Goal: Information Seeking & Learning: Learn about a topic

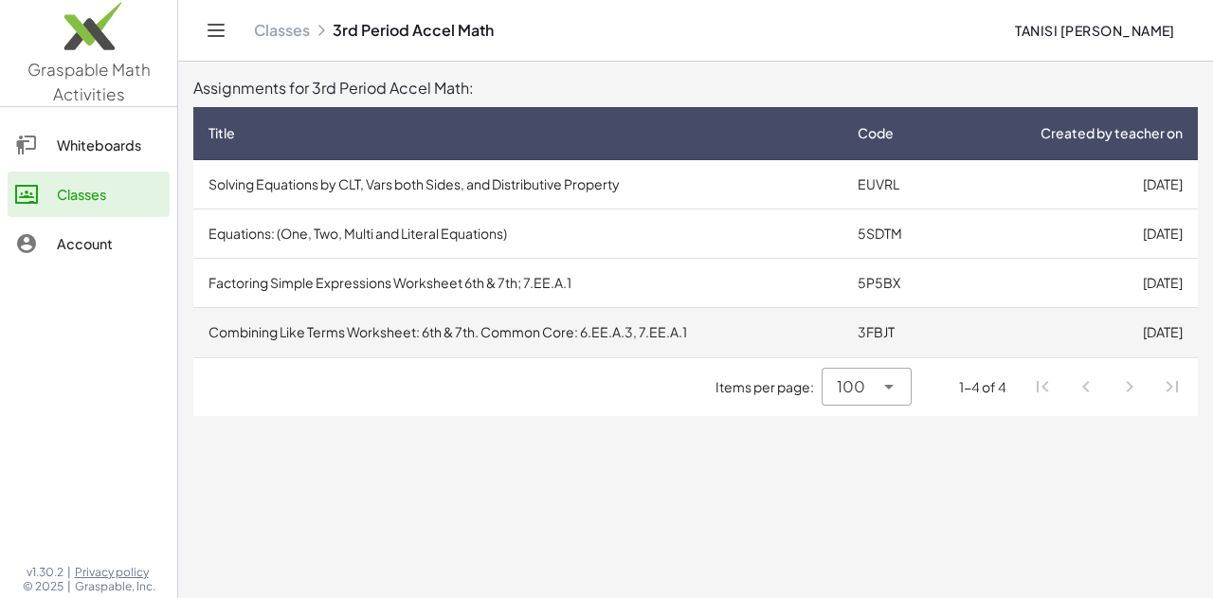
click at [789, 350] on td "Combining Like Terms Worksheet: 6th & 7th. Common Core: 6.EE.A.3, 7.EE.A.1" at bounding box center [517, 332] width 649 height 49
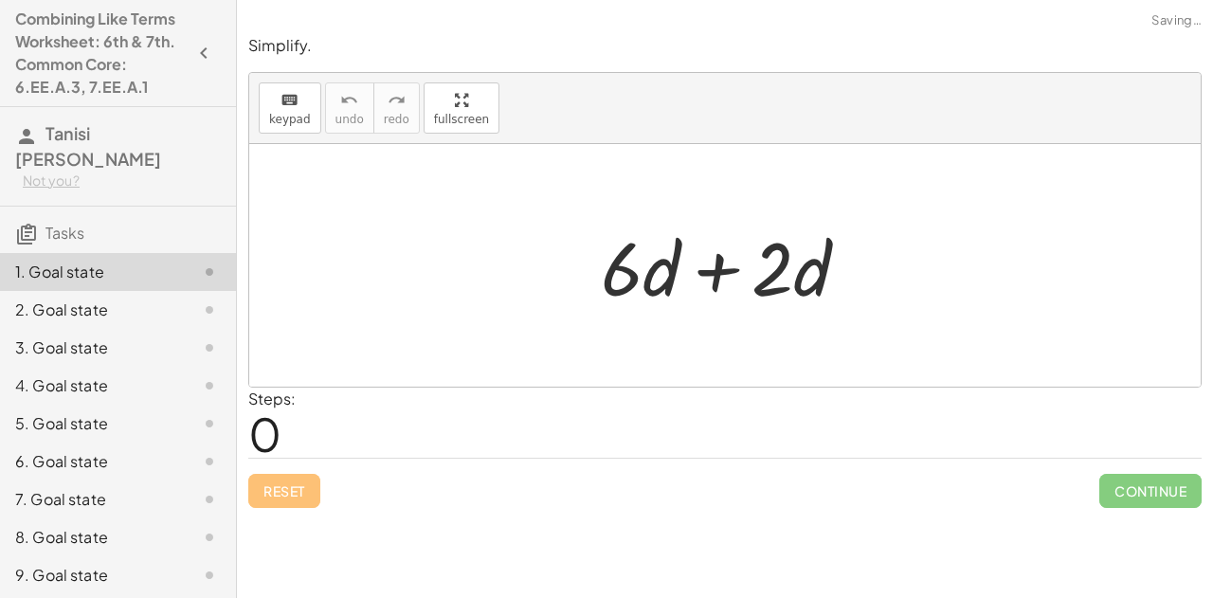
click at [92, 310] on div "2. Goal state" at bounding box center [91, 310] width 153 height 23
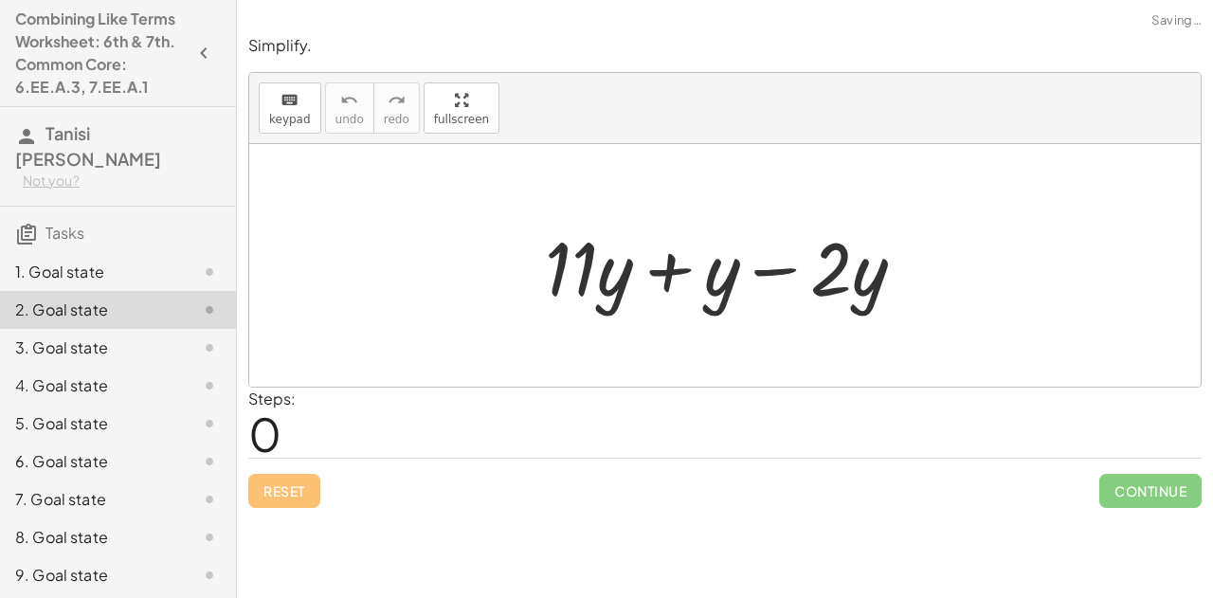
scroll to position [1, 0]
click at [111, 269] on div "1. Goal state" at bounding box center [91, 271] width 153 height 23
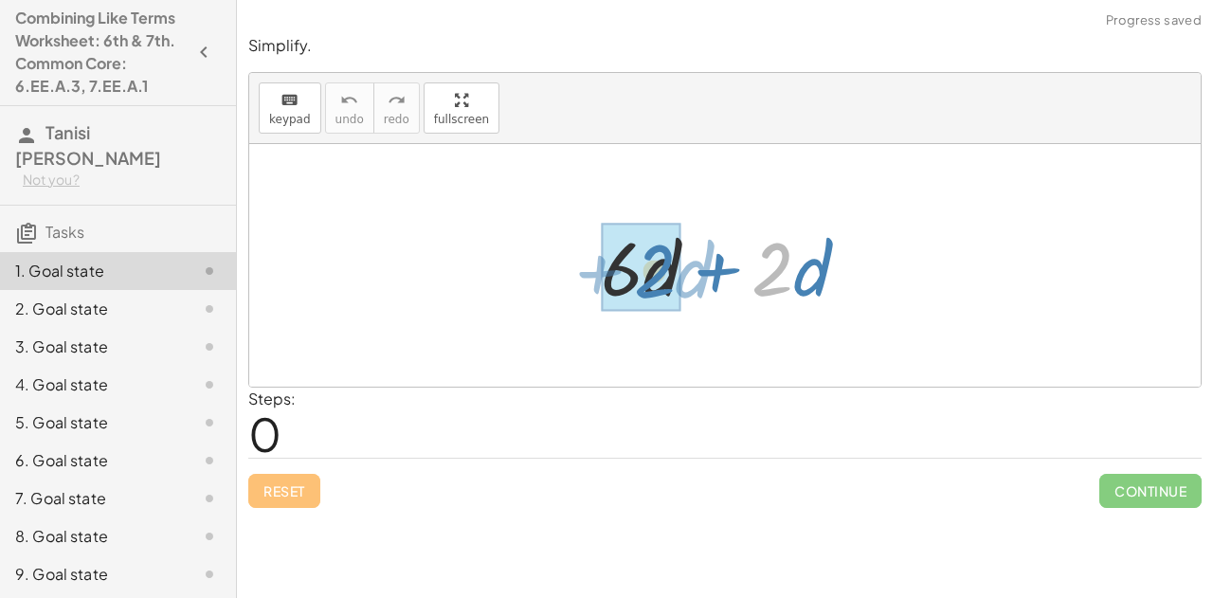
drag, startPoint x: 774, startPoint y: 287, endPoint x: 659, endPoint y: 289, distance: 115.6
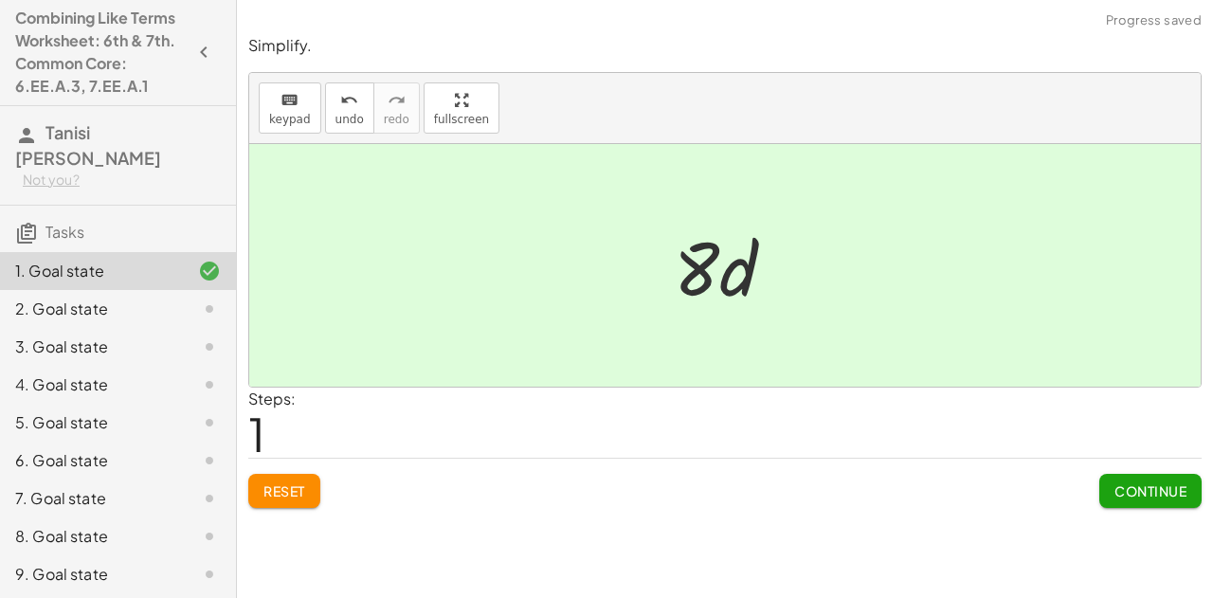
click at [1145, 490] on span "Continue" at bounding box center [1151, 490] width 72 height 17
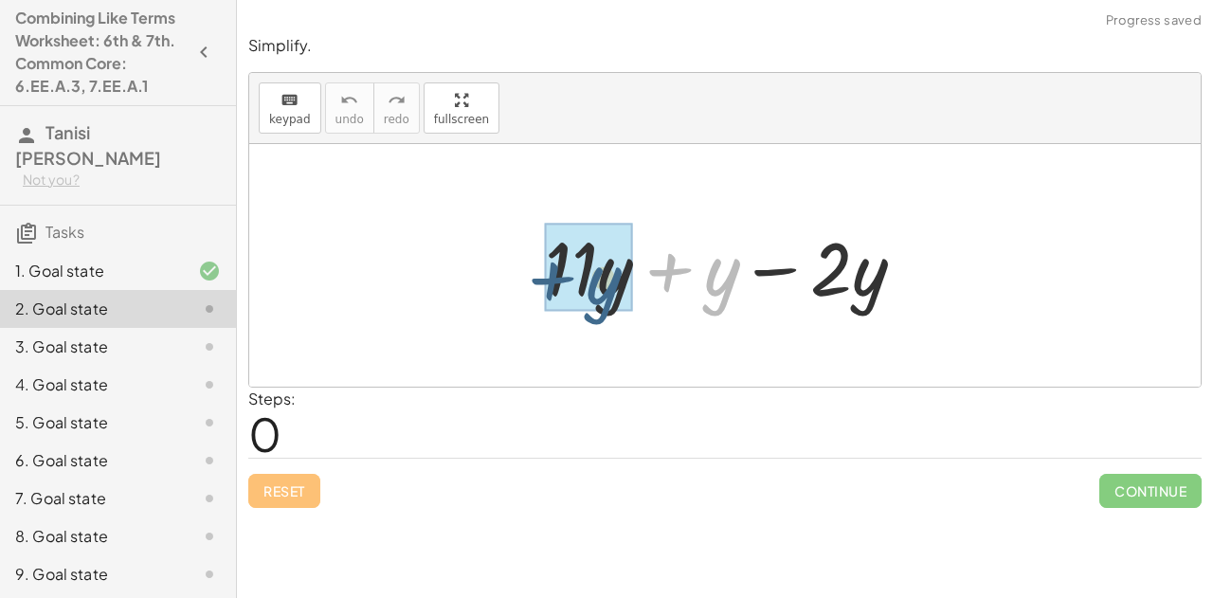
drag, startPoint x: 716, startPoint y: 273, endPoint x: 596, endPoint y: 278, distance: 120.5
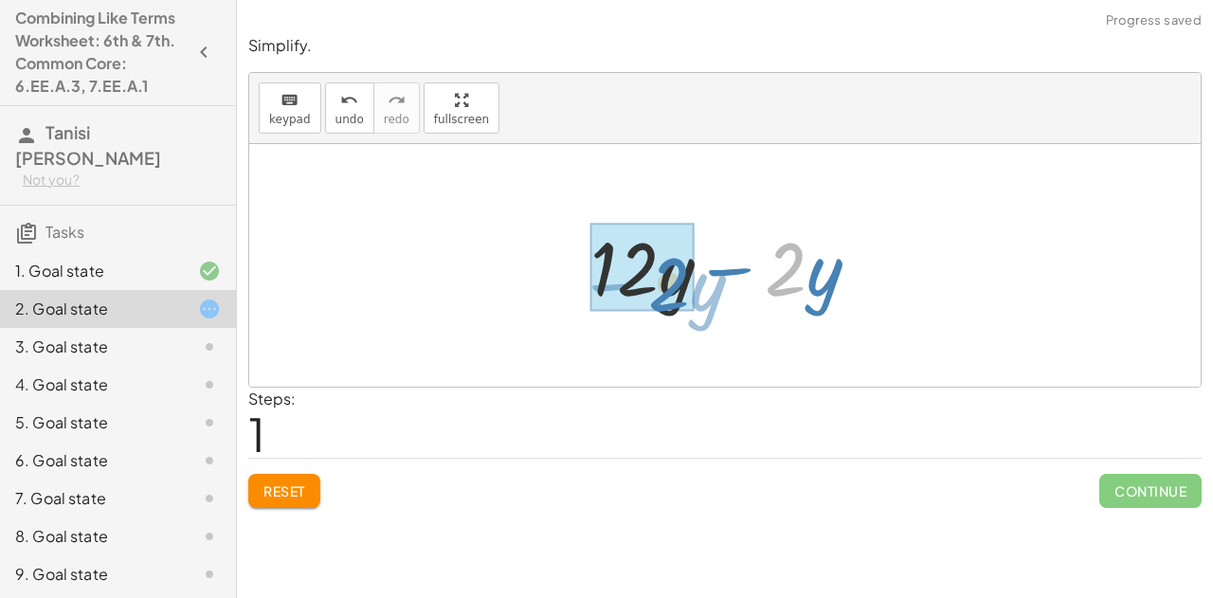
drag, startPoint x: 780, startPoint y: 277, endPoint x: 663, endPoint y: 291, distance: 117.4
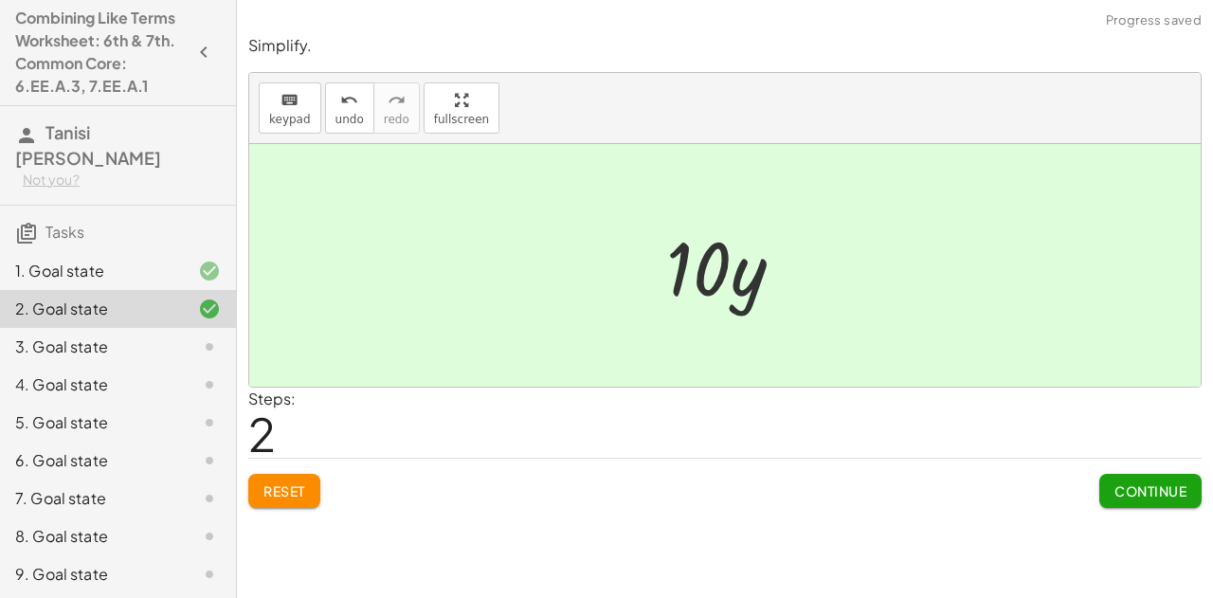
click at [1146, 484] on span "Continue" at bounding box center [1151, 490] width 72 height 17
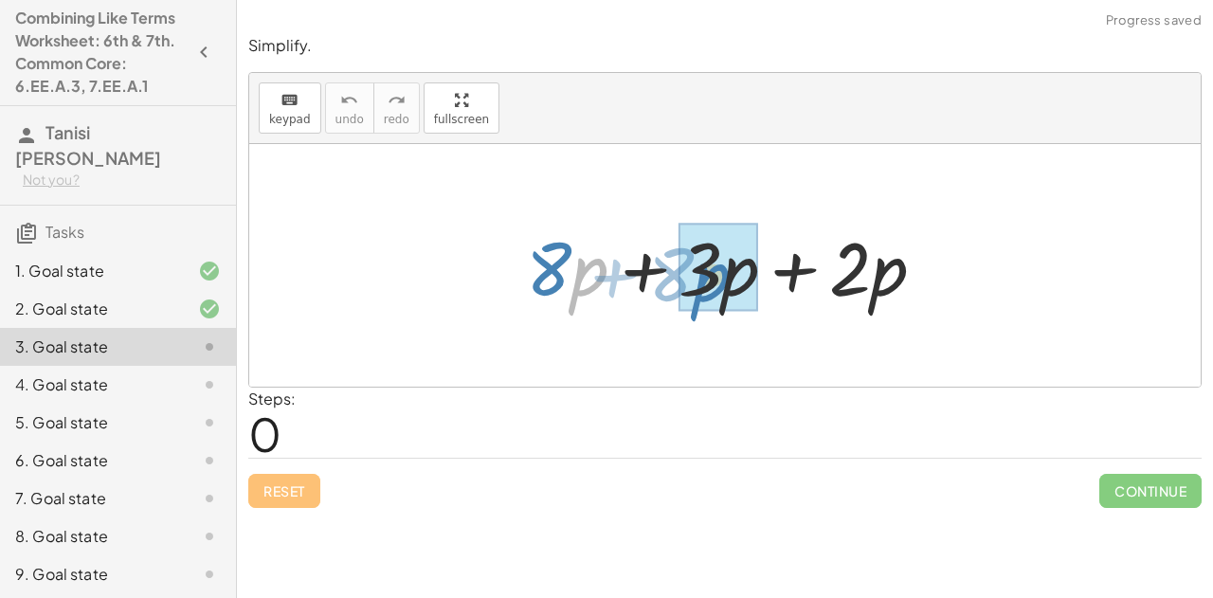
drag, startPoint x: 578, startPoint y: 273, endPoint x: 700, endPoint y: 279, distance: 122.4
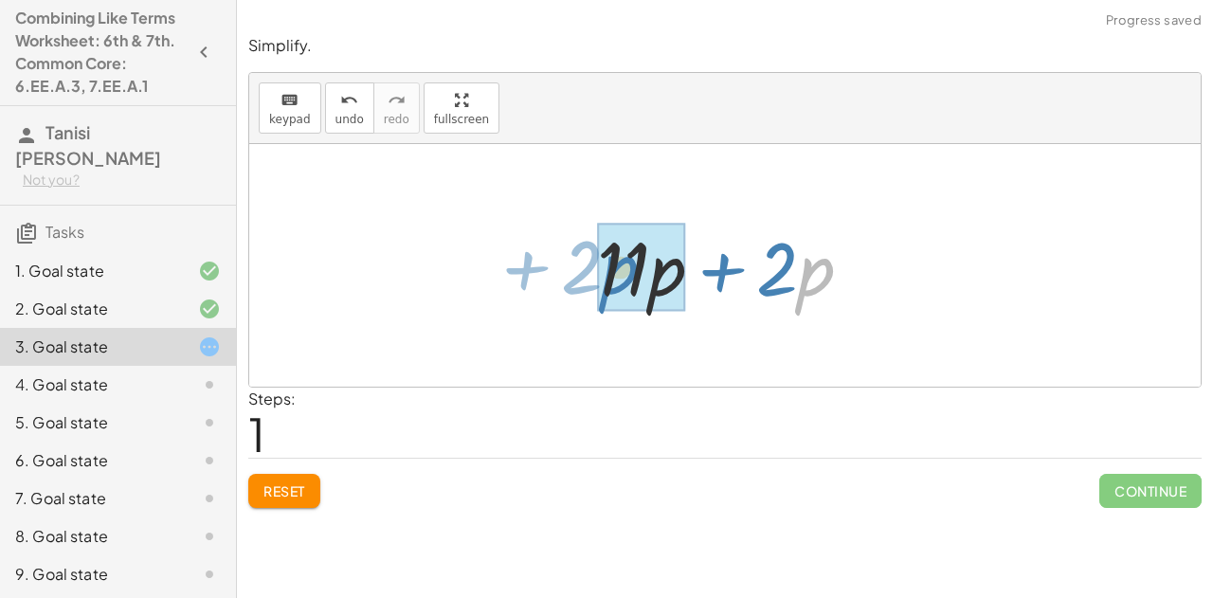
drag, startPoint x: 798, startPoint y: 284, endPoint x: 605, endPoint y: 283, distance: 193.3
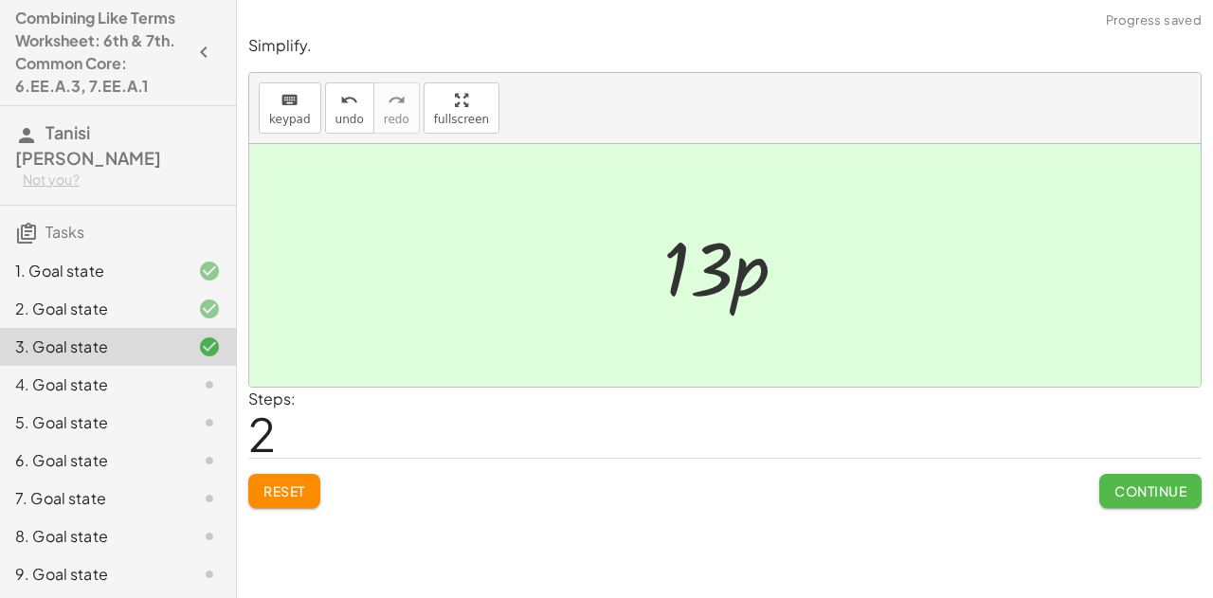
click at [1150, 486] on span "Continue" at bounding box center [1151, 490] width 72 height 17
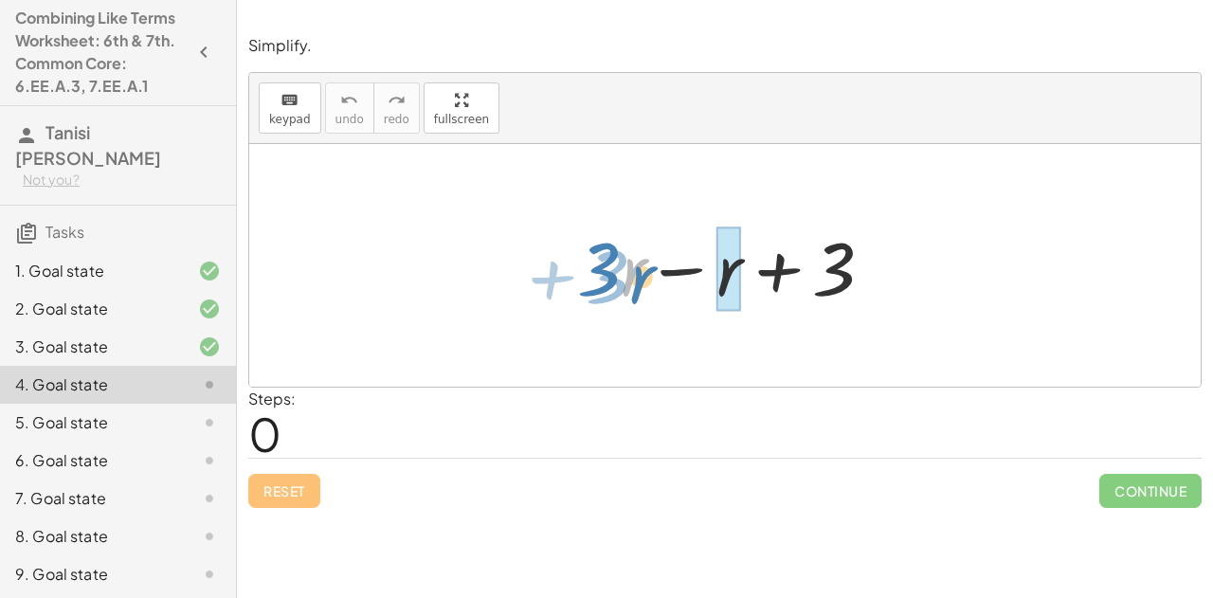
drag, startPoint x: 630, startPoint y: 280, endPoint x: 639, endPoint y: 287, distance: 11.4
click at [639, 287] on div at bounding box center [733, 266] width 331 height 98
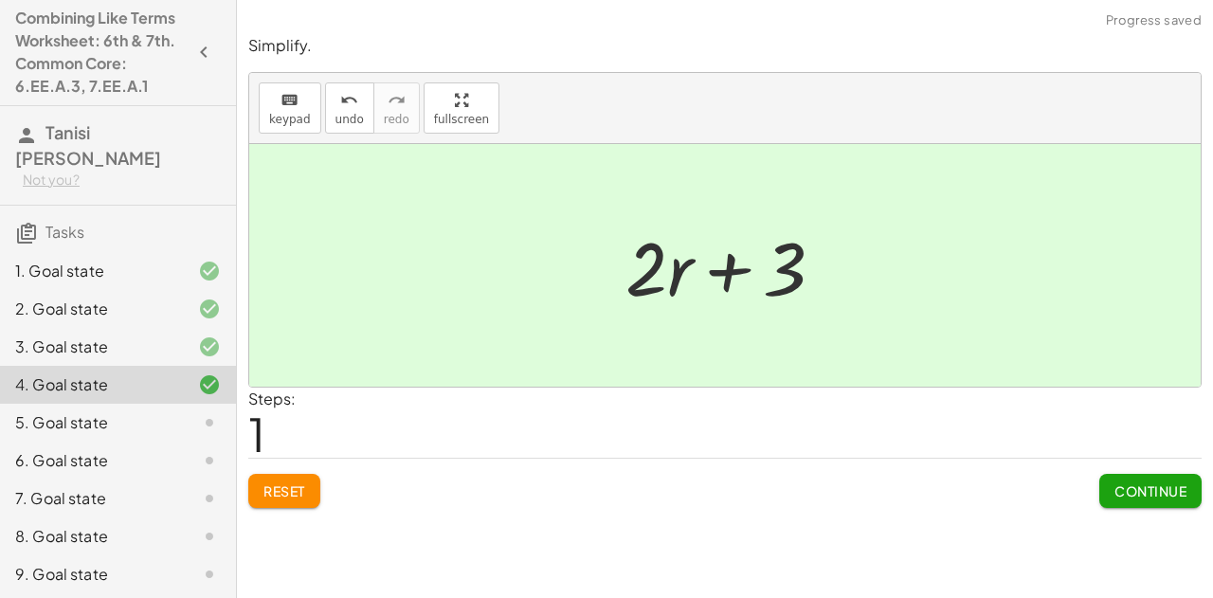
click at [1146, 482] on span "Continue" at bounding box center [1151, 490] width 72 height 17
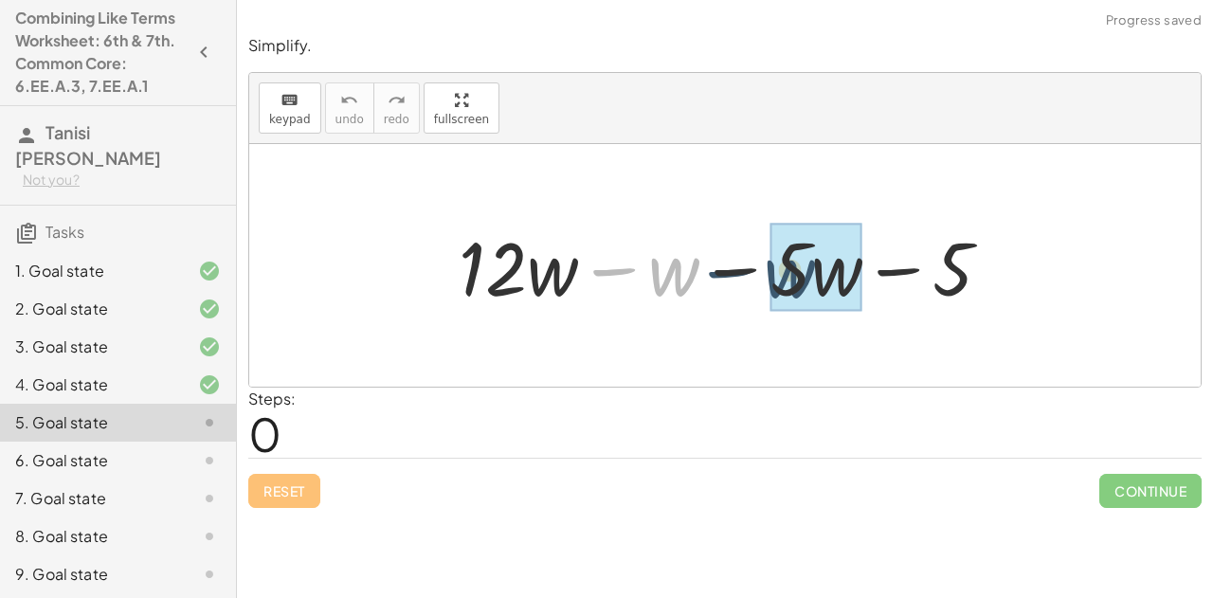
drag, startPoint x: 662, startPoint y: 266, endPoint x: 836, endPoint y: 274, distance: 174.5
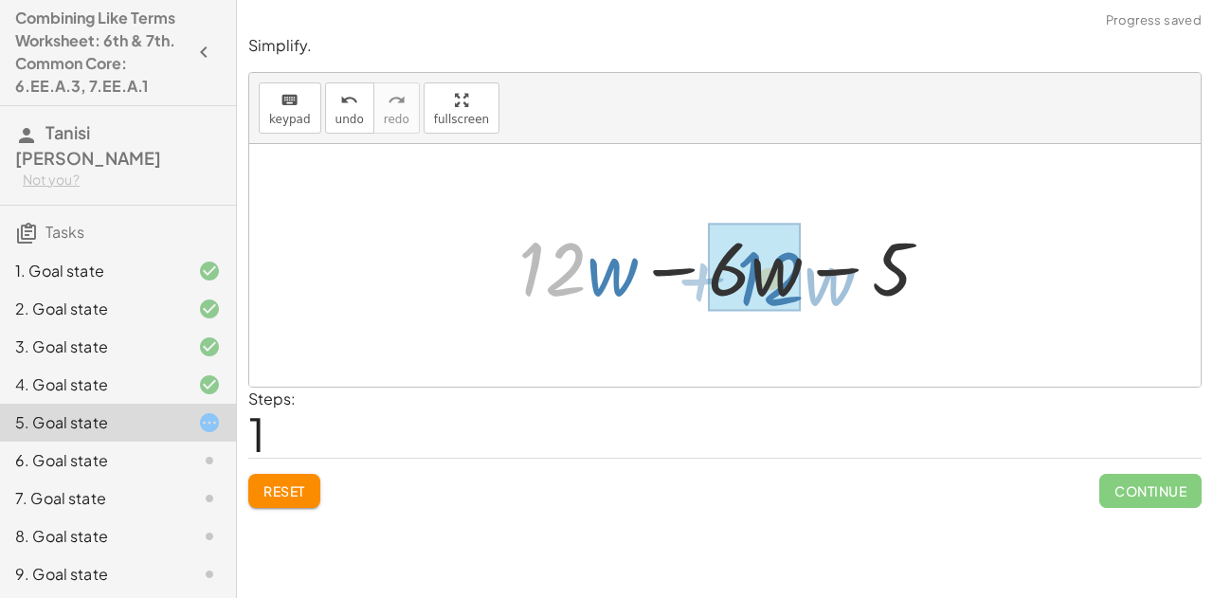
drag, startPoint x: 557, startPoint y: 285, endPoint x: 775, endPoint y: 295, distance: 218.2
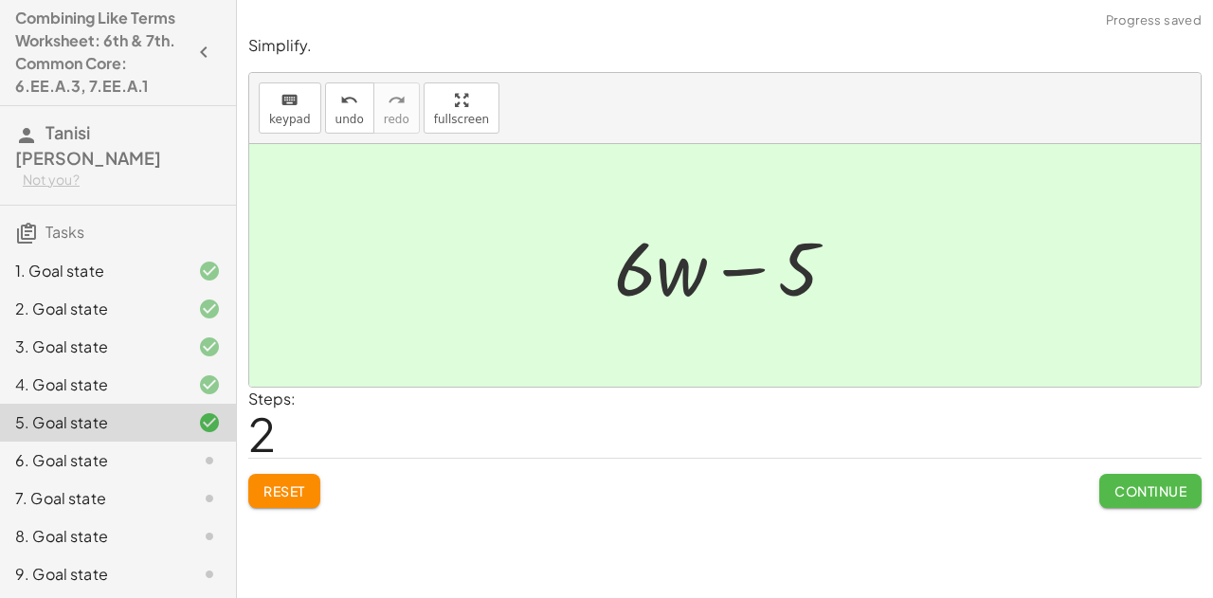
click at [1165, 493] on span "Continue" at bounding box center [1151, 490] width 72 height 17
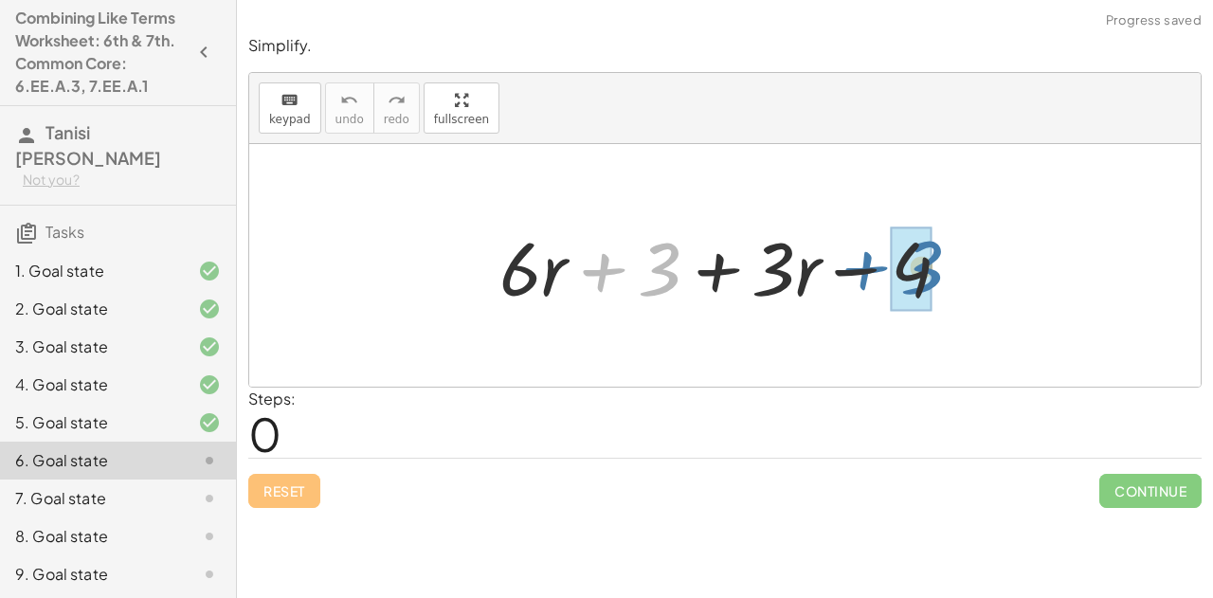
drag, startPoint x: 660, startPoint y: 270, endPoint x: 924, endPoint y: 268, distance: 264.4
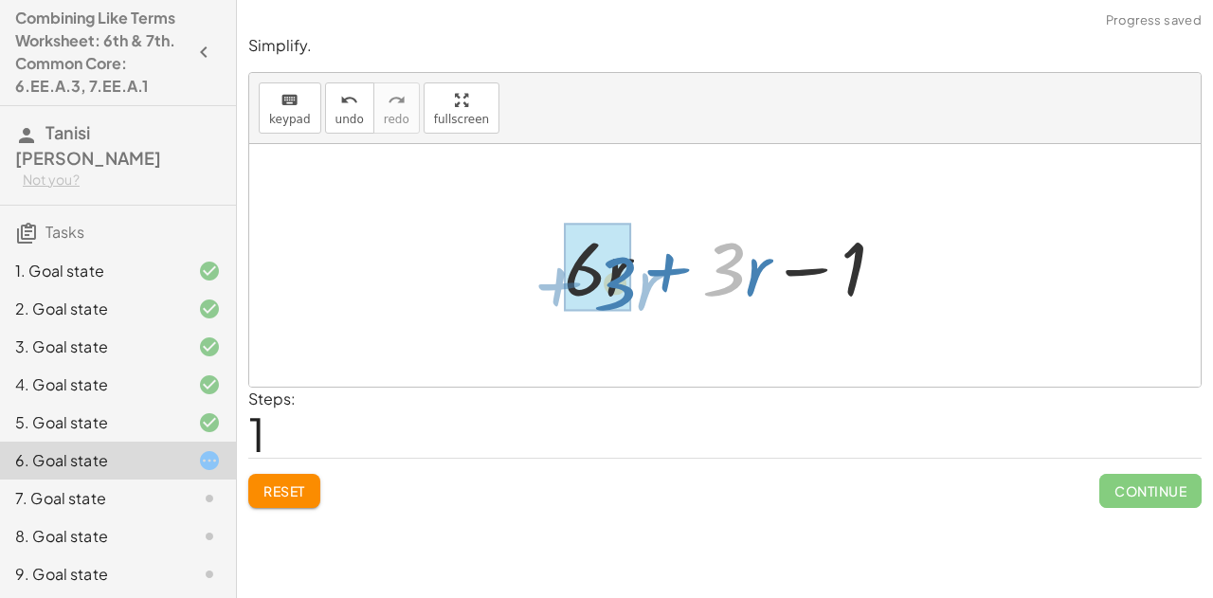
drag, startPoint x: 743, startPoint y: 268, endPoint x: 634, endPoint y: 282, distance: 109.9
click at [634, 282] on div at bounding box center [731, 266] width 355 height 98
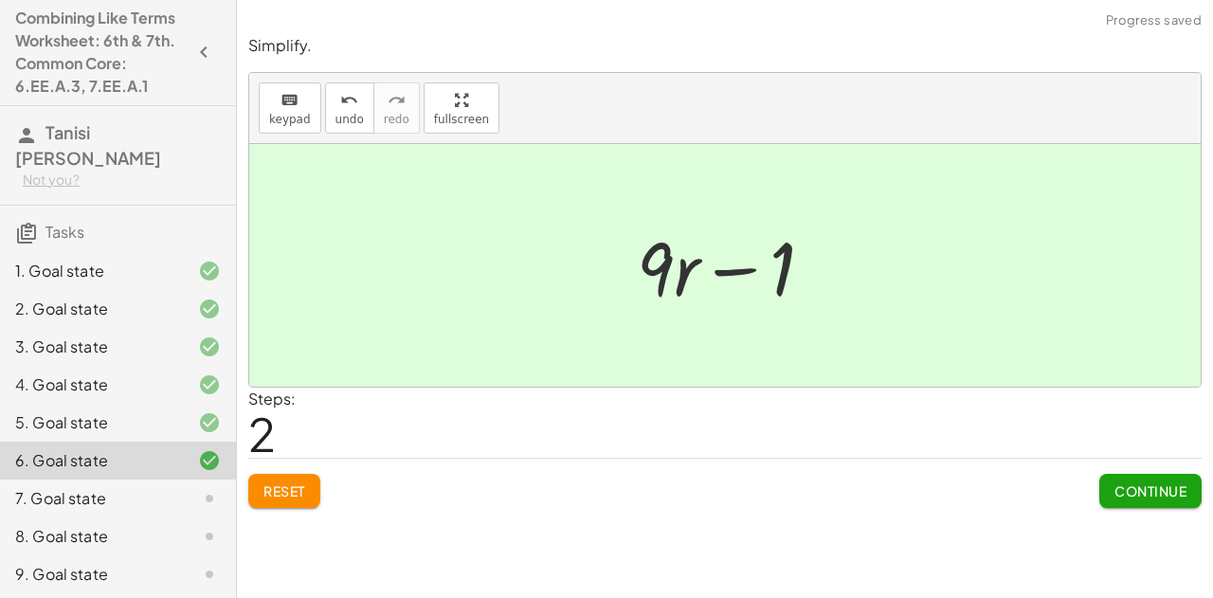
click at [1137, 479] on button "Continue" at bounding box center [1150, 491] width 102 height 34
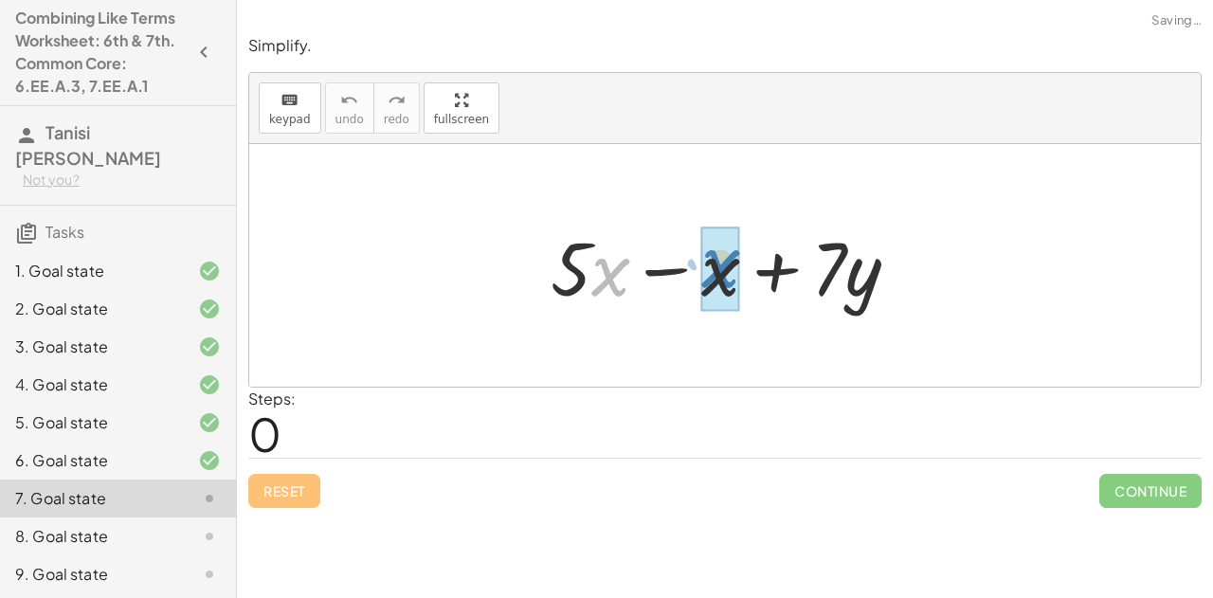
drag, startPoint x: 603, startPoint y: 289, endPoint x: 711, endPoint y: 282, distance: 108.2
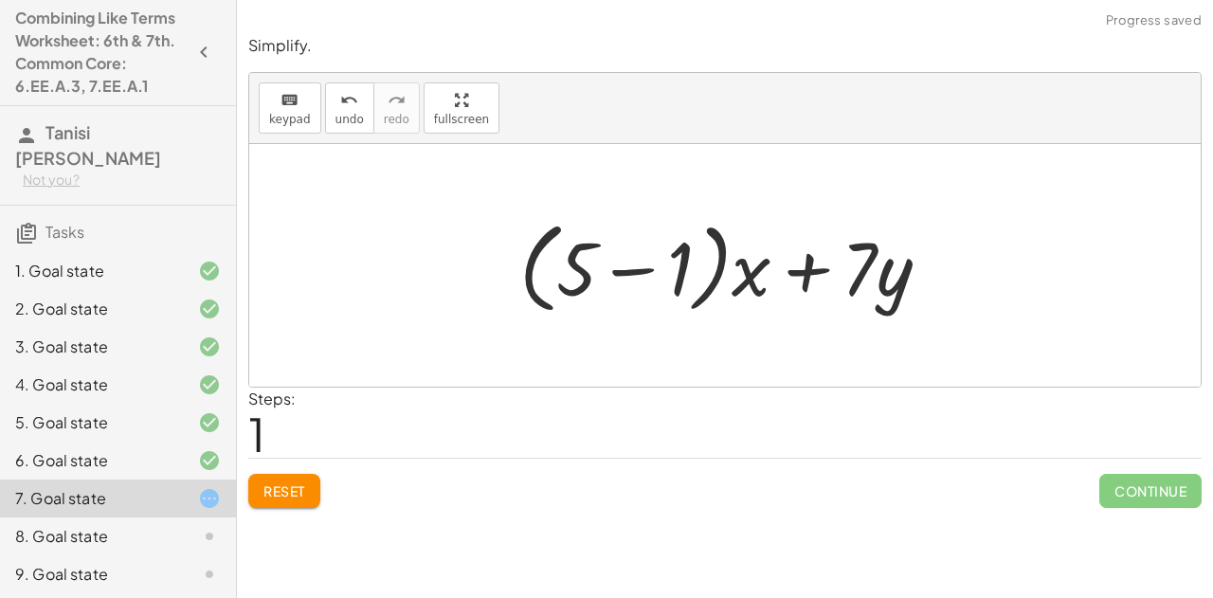
click at [259, 501] on button "Reset" at bounding box center [284, 491] width 72 height 34
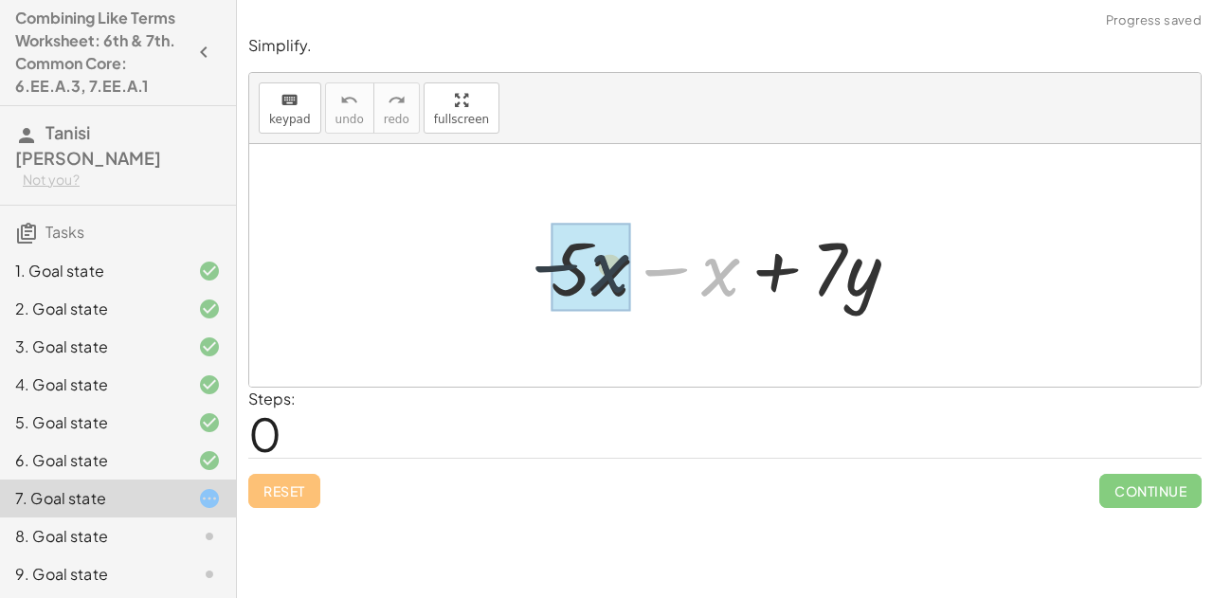
drag, startPoint x: 708, startPoint y: 279, endPoint x: 599, endPoint y: 277, distance: 109.0
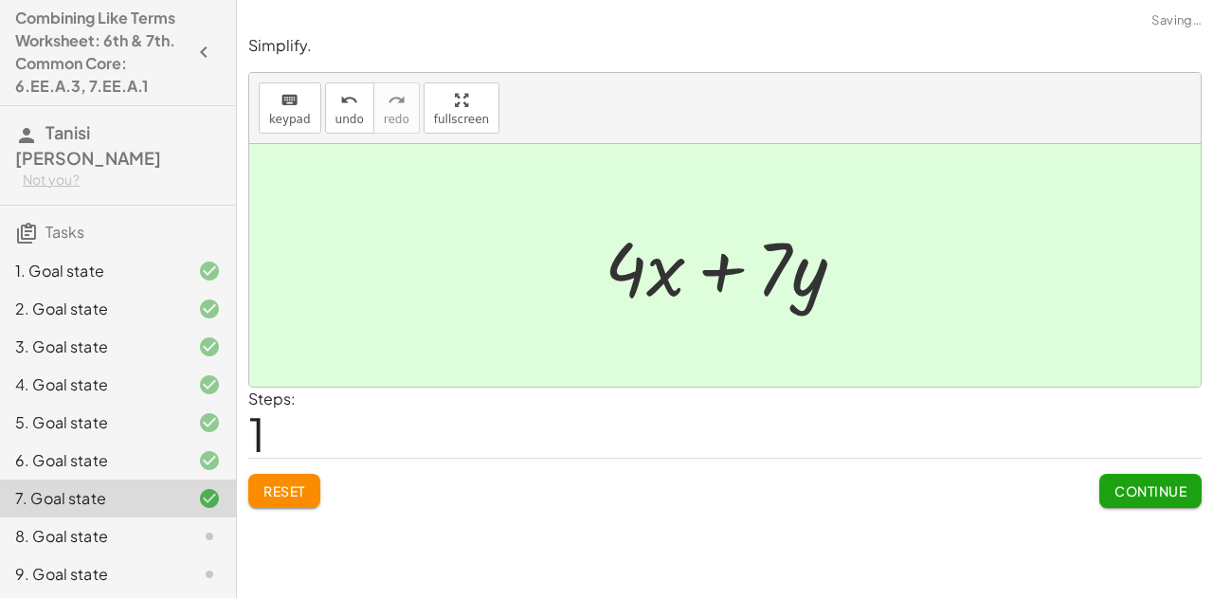
click at [1164, 474] on button "Continue" at bounding box center [1150, 491] width 102 height 34
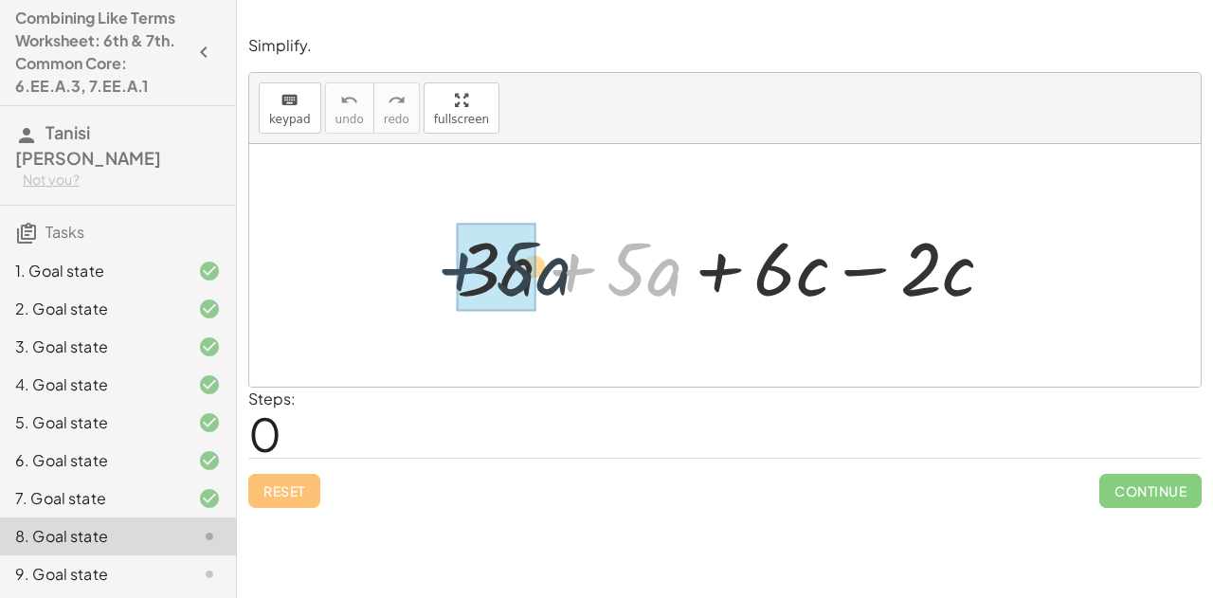
drag, startPoint x: 575, startPoint y: 262, endPoint x: 470, endPoint y: 261, distance: 105.2
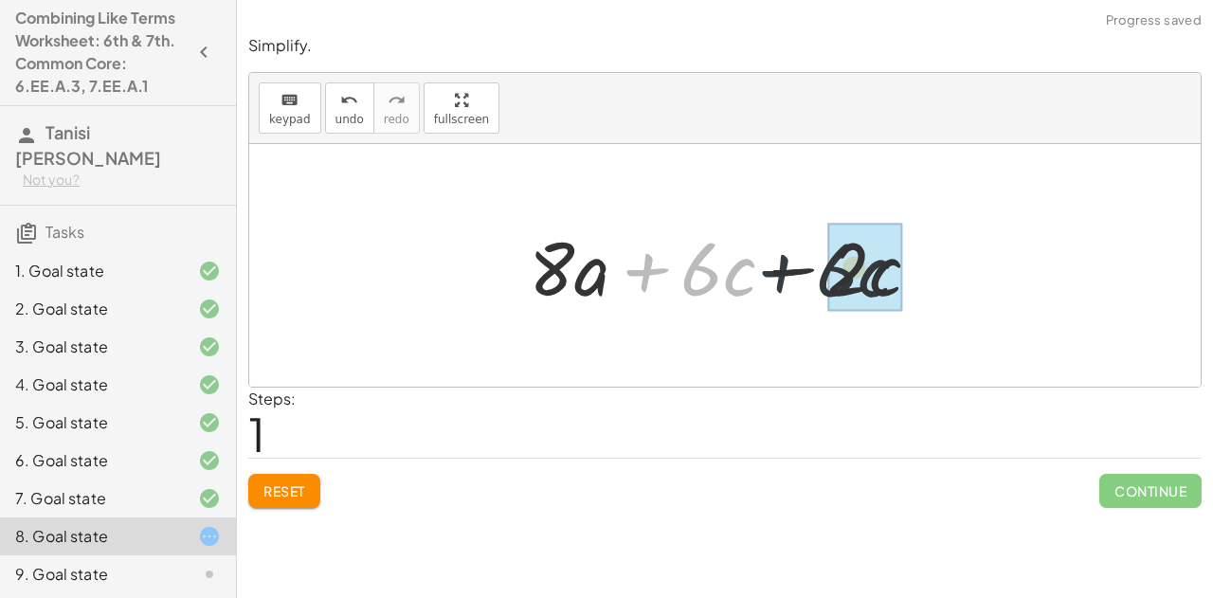
drag, startPoint x: 635, startPoint y: 270, endPoint x: 809, endPoint y: 278, distance: 174.5
click at [809, 278] on div at bounding box center [732, 266] width 426 height 98
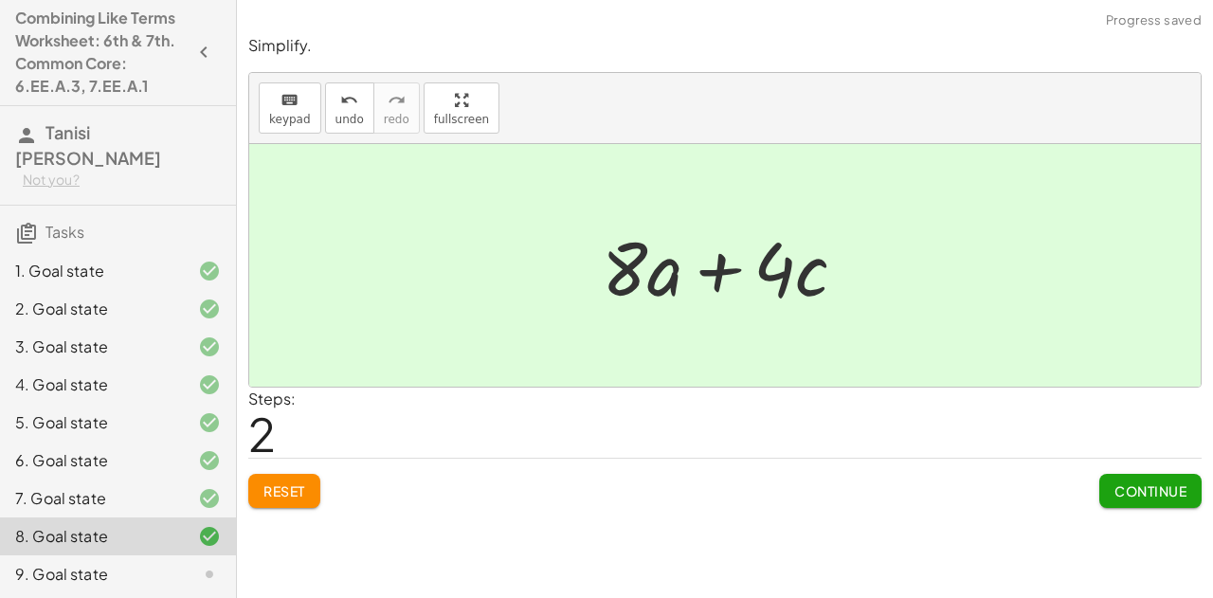
click at [1112, 491] on button "Continue" at bounding box center [1150, 491] width 102 height 34
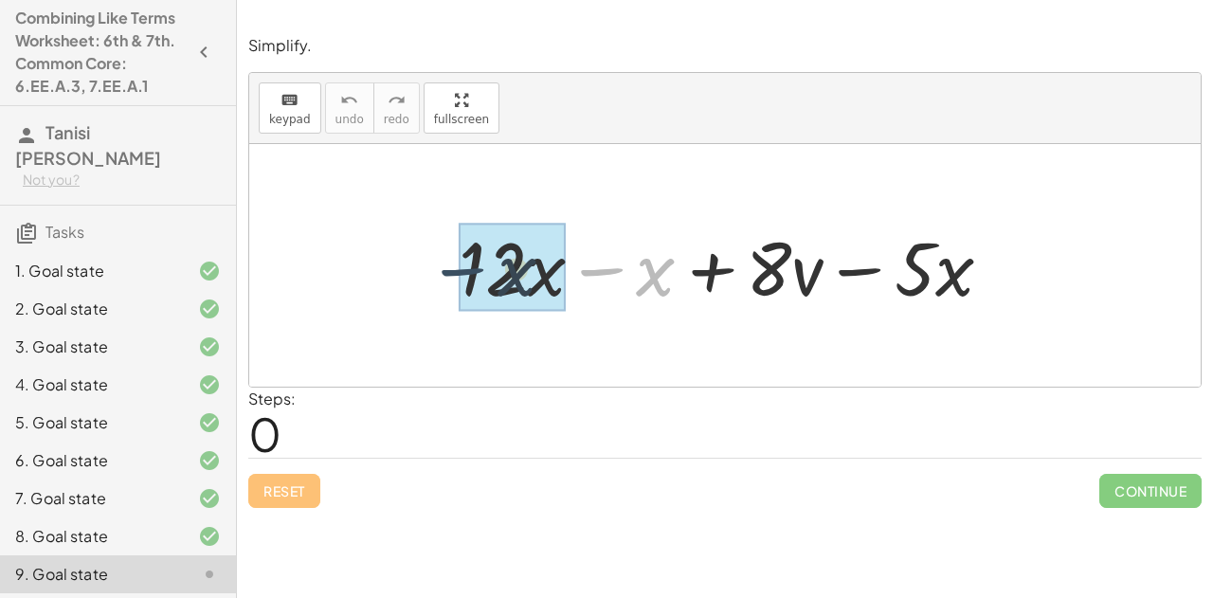
drag, startPoint x: 612, startPoint y: 263, endPoint x: 469, endPoint y: 263, distance: 143.1
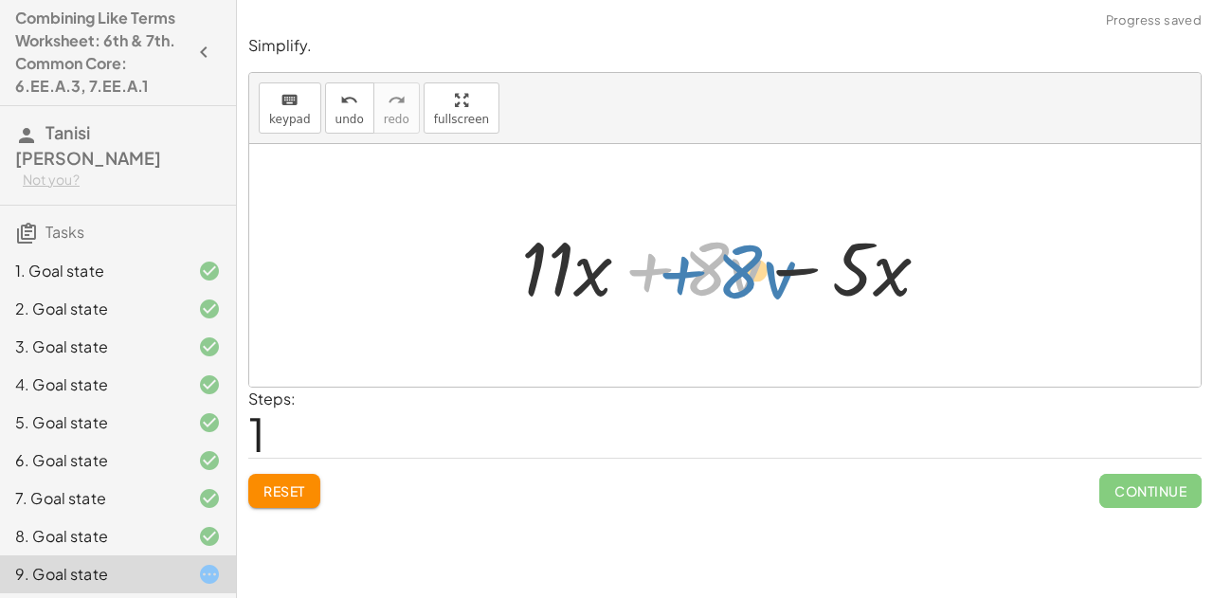
drag, startPoint x: 648, startPoint y: 266, endPoint x: 639, endPoint y: 268, distance: 9.7
click at [639, 268] on div at bounding box center [733, 266] width 443 height 98
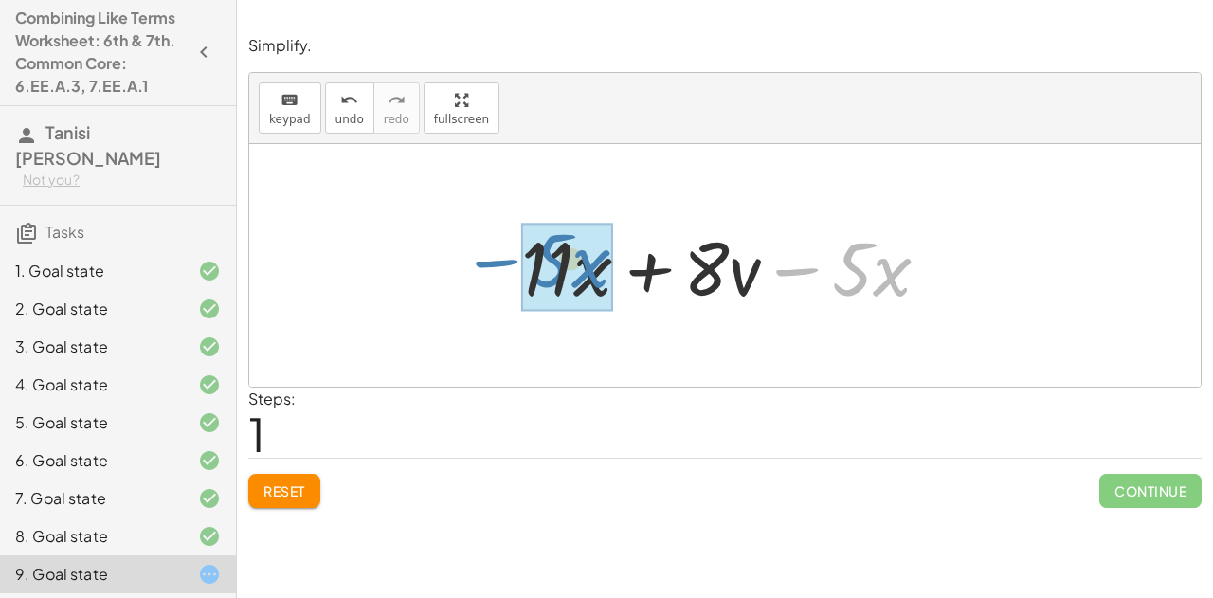
drag, startPoint x: 793, startPoint y: 270, endPoint x: 482, endPoint y: 263, distance: 311.0
click at [482, 263] on div "+ · 12 · x − x + · 8 · v − · 5 · x − · 5 · x + · x + · 8 · v − · 5 · x · 11" at bounding box center [725, 265] width 952 height 243
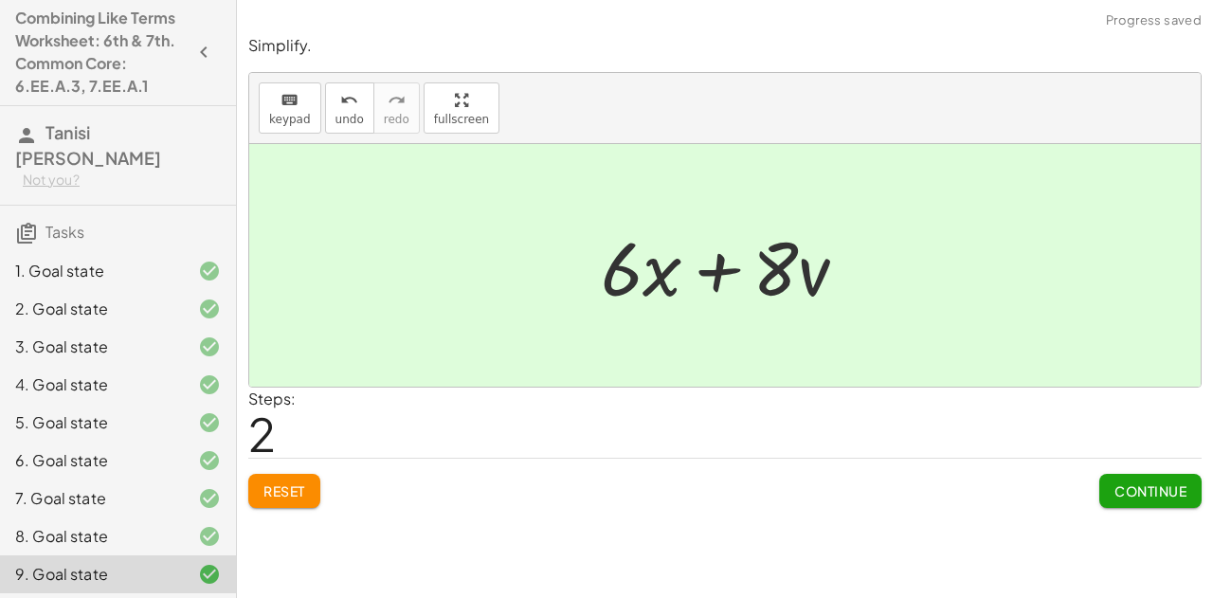
click at [1147, 482] on span "Continue" at bounding box center [1151, 490] width 72 height 17
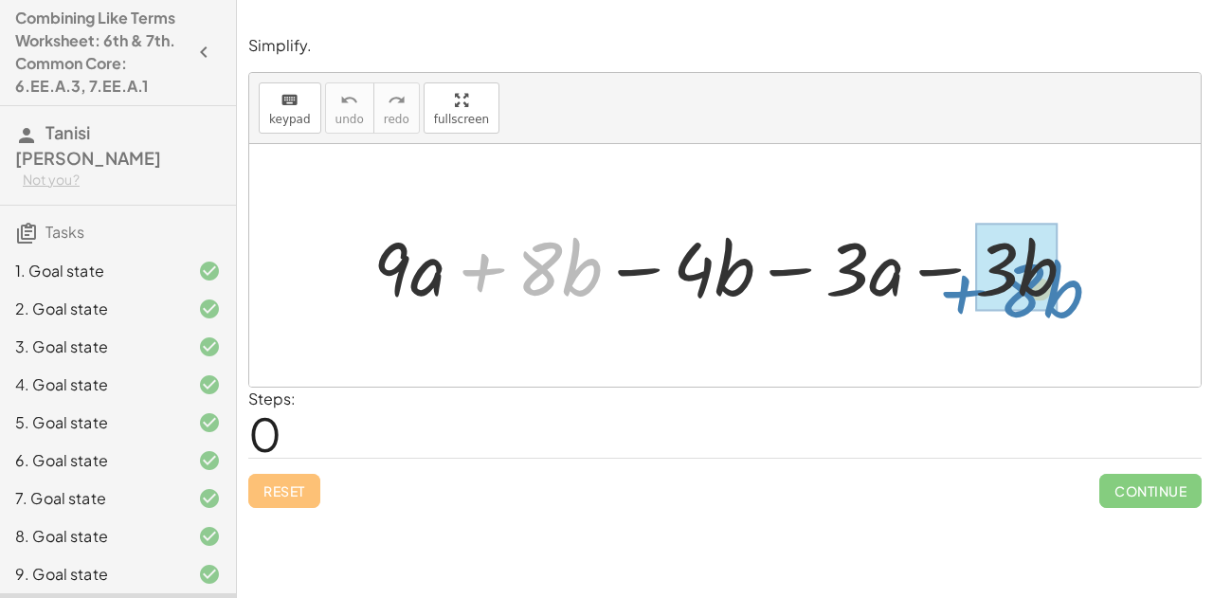
drag, startPoint x: 483, startPoint y: 270, endPoint x: 968, endPoint y: 275, distance: 484.3
click at [968, 275] on div at bounding box center [732, 266] width 736 height 98
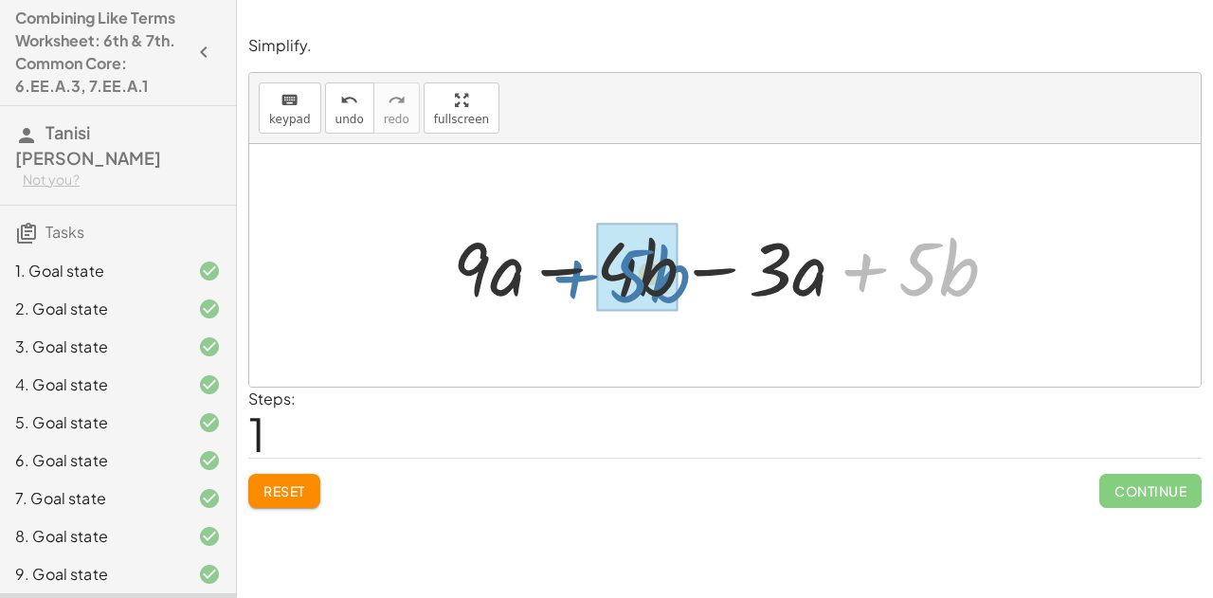
drag, startPoint x: 864, startPoint y: 276, endPoint x: 576, endPoint y: 283, distance: 288.2
click at [576, 283] on div at bounding box center [733, 266] width 578 height 98
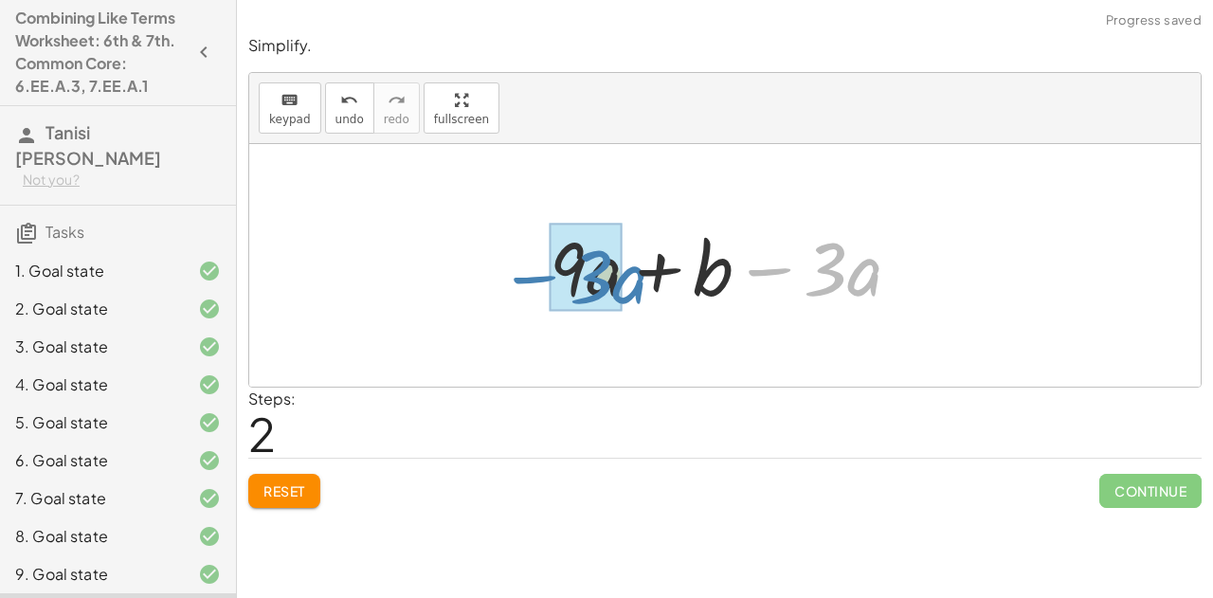
drag, startPoint x: 787, startPoint y: 270, endPoint x: 533, endPoint y: 281, distance: 254.2
click at [533, 281] on div "+ · 9 · a + · 8 · b − · 4 · b − · 3 · a − · 3 · b + · 9 · a − · 4 · b − · 3 · a…" at bounding box center [725, 265] width 408 height 107
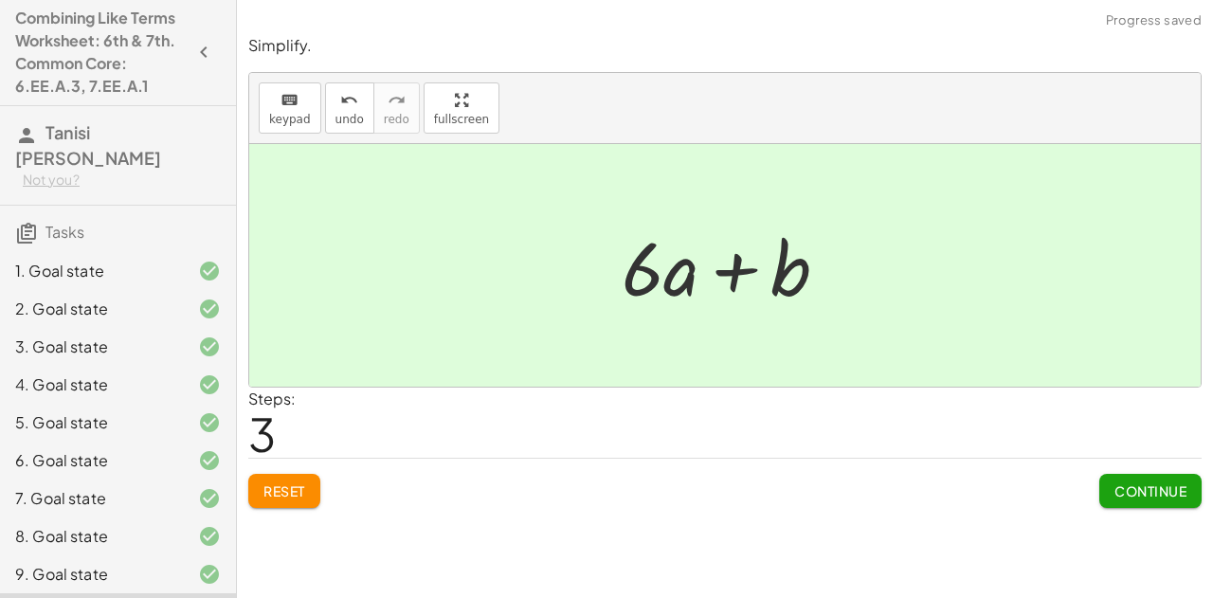
click at [1147, 488] on span "Continue" at bounding box center [1151, 490] width 72 height 17
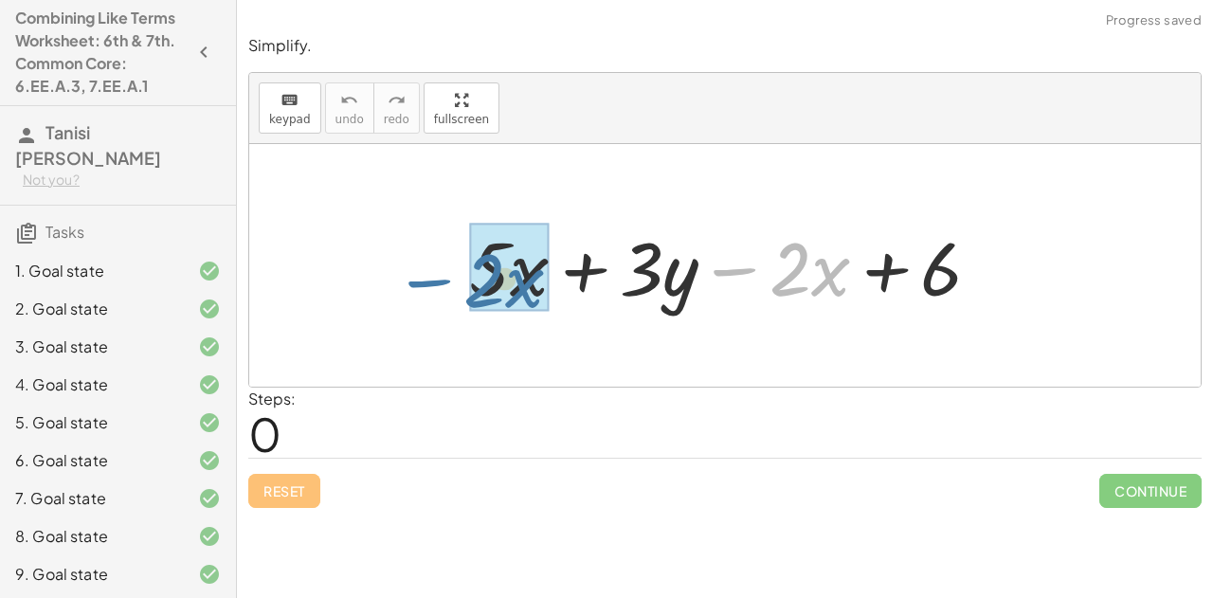
drag, startPoint x: 735, startPoint y: 266, endPoint x: 430, endPoint y: 276, distance: 305.3
click at [430, 276] on div "− · 2 · x + · 5 · x + · 3 · y − · 2 · x + 6" at bounding box center [725, 265] width 952 height 243
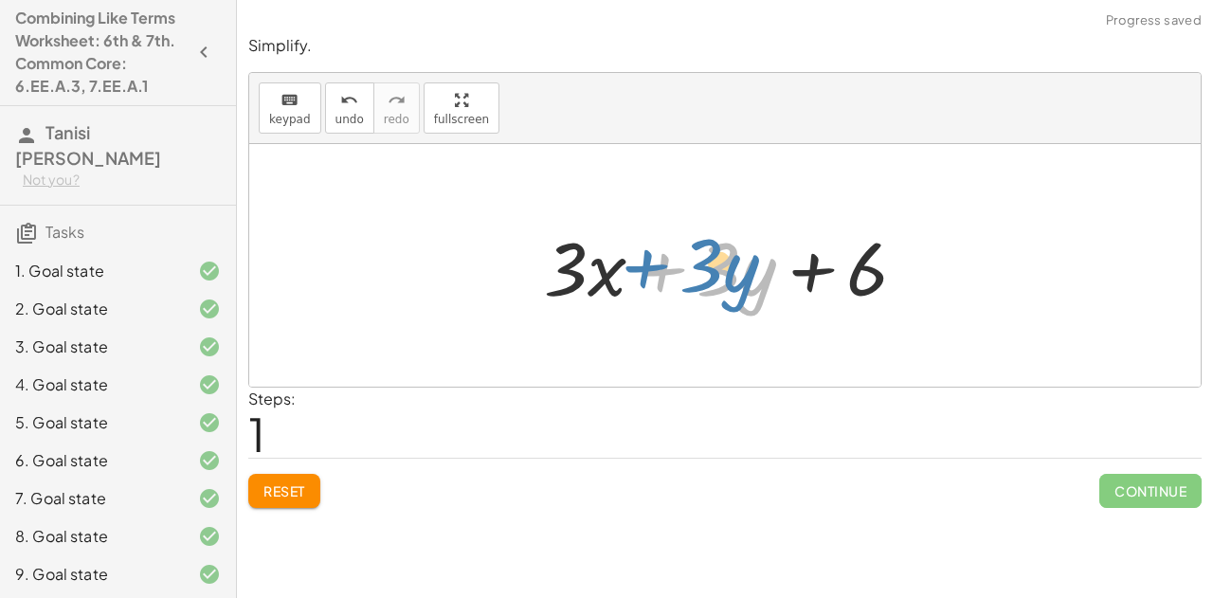
drag, startPoint x: 662, startPoint y: 274, endPoint x: 648, endPoint y: 272, distance: 14.3
click at [648, 272] on div at bounding box center [733, 266] width 397 height 98
drag, startPoint x: 666, startPoint y: 269, endPoint x: 648, endPoint y: 273, distance: 18.4
click at [648, 273] on div at bounding box center [733, 266] width 397 height 98
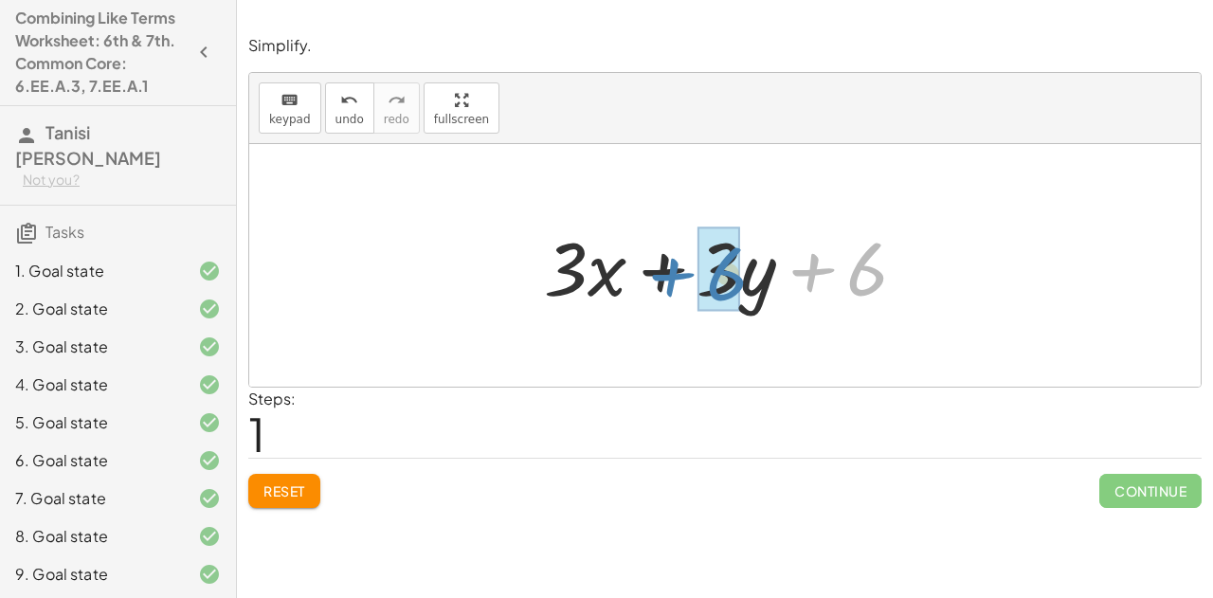
drag, startPoint x: 816, startPoint y: 275, endPoint x: 674, endPoint y: 281, distance: 142.3
click at [674, 281] on div at bounding box center [733, 266] width 397 height 98
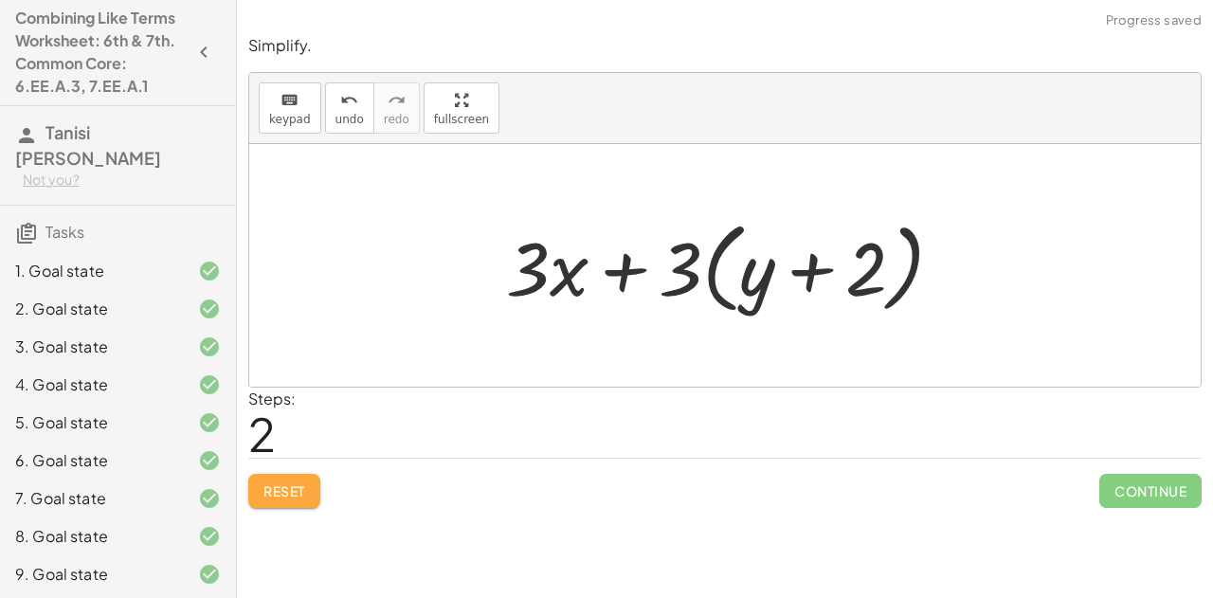
click at [303, 482] on span "Reset" at bounding box center [284, 490] width 42 height 17
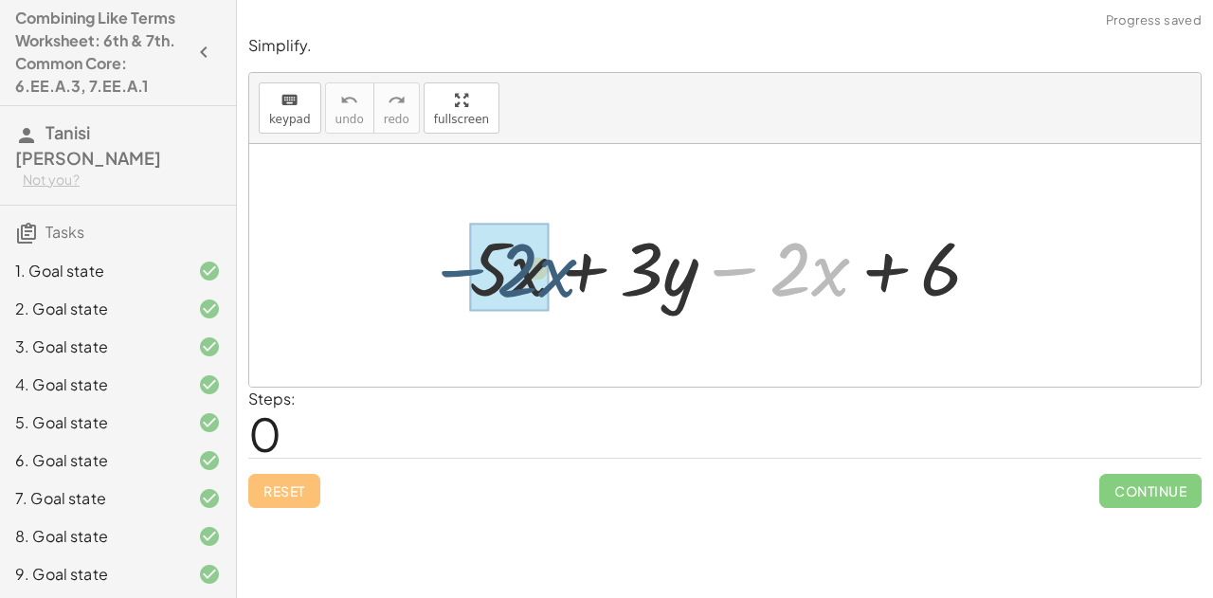
drag, startPoint x: 730, startPoint y: 276, endPoint x: 452, endPoint y: 277, distance: 277.7
click at [452, 277] on div "− · 2 · x + · 5 · x + · 3 · y − · 2 · x + 6" at bounding box center [726, 265] width 570 height 107
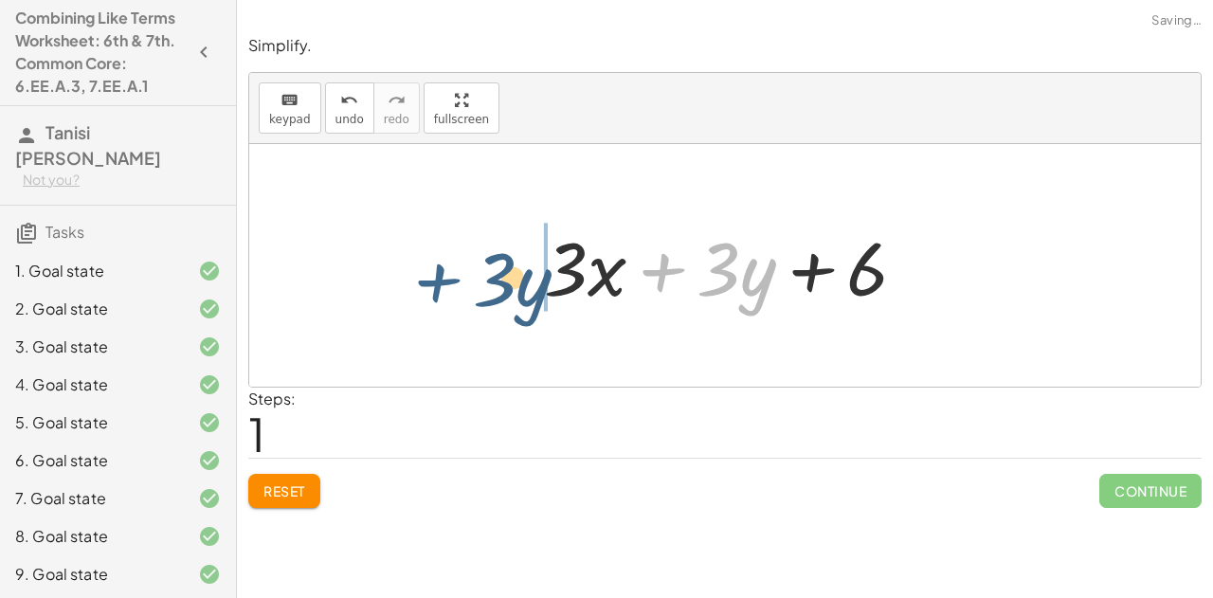
drag, startPoint x: 666, startPoint y: 270, endPoint x: 445, endPoint y: 281, distance: 221.1
click at [445, 281] on div "+ · 5 · x + · 3 · y − · 2 · x + 6 + · 3 · y + · x + · 3 · y + 6 · 3" at bounding box center [725, 265] width 952 height 243
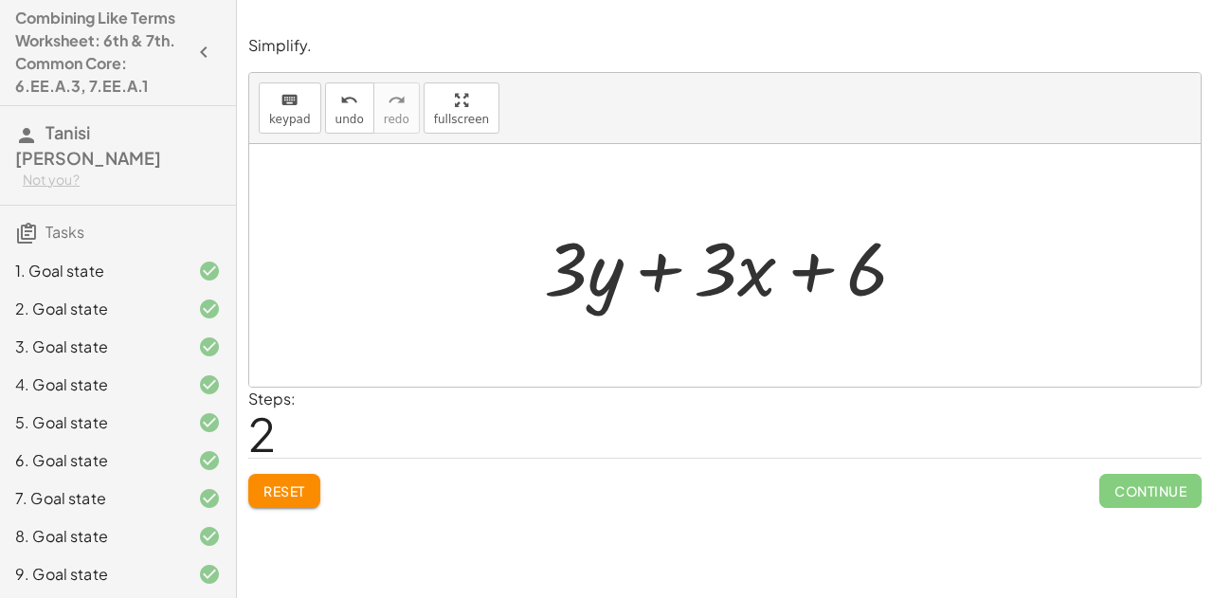
click at [288, 489] on span "Reset" at bounding box center [284, 490] width 42 height 17
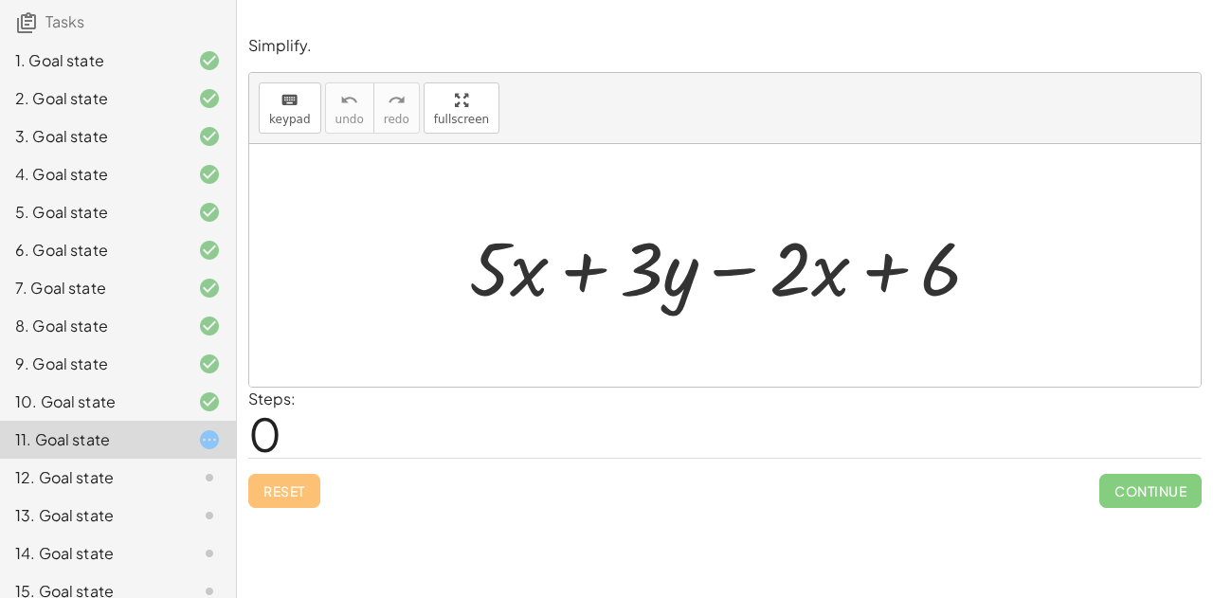
scroll to position [229, 0]
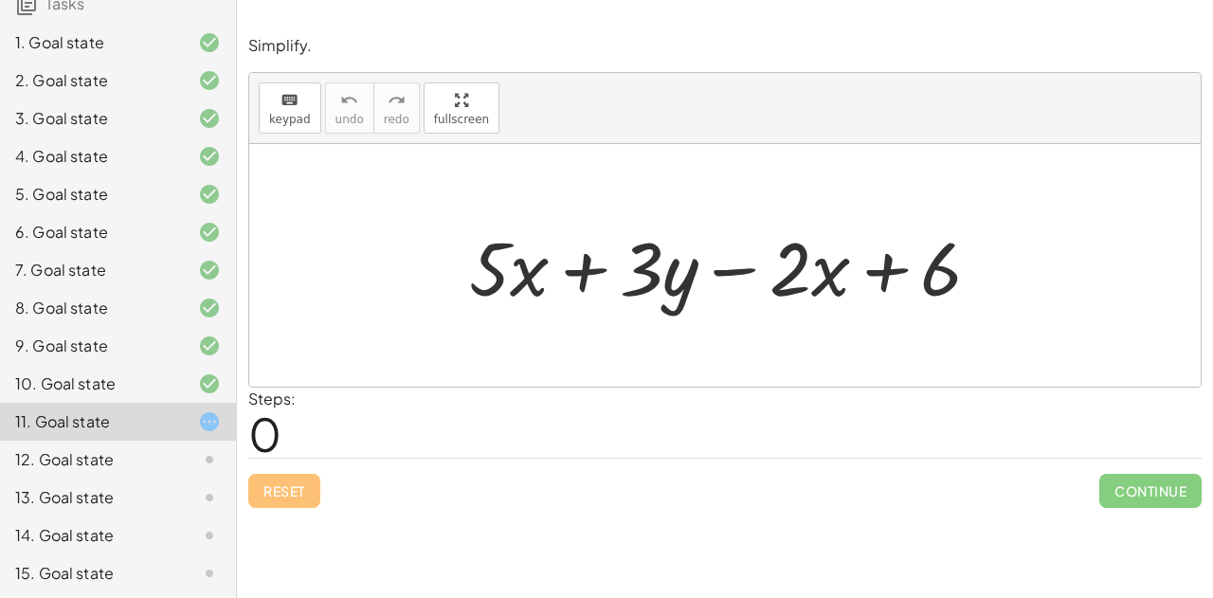
click at [93, 453] on div "12. Goal state" at bounding box center [91, 459] width 153 height 23
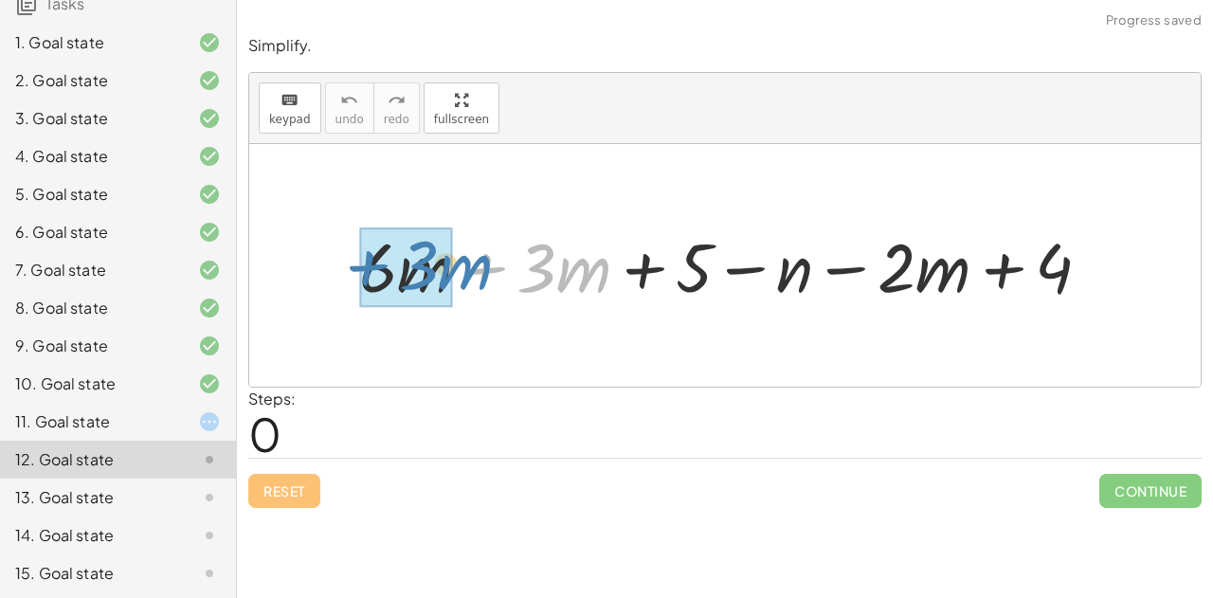
drag, startPoint x: 489, startPoint y: 270, endPoint x: 359, endPoint y: 269, distance: 129.8
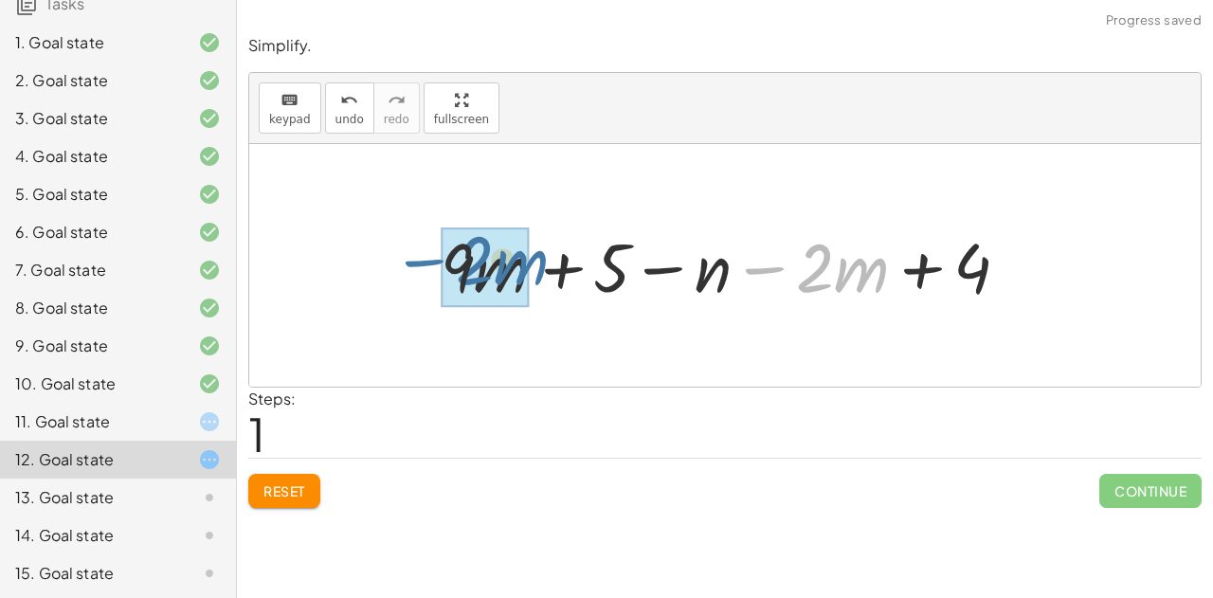
drag, startPoint x: 760, startPoint y: 272, endPoint x: 422, endPoint y: 265, distance: 338.4
click at [422, 265] on div "+ · 6 · m + · 3 · m + 5 − n − · 2 · m + 4 − · 2 · m + · m + 5 − n − · 2 · m + 4…" at bounding box center [725, 265] width 626 height 99
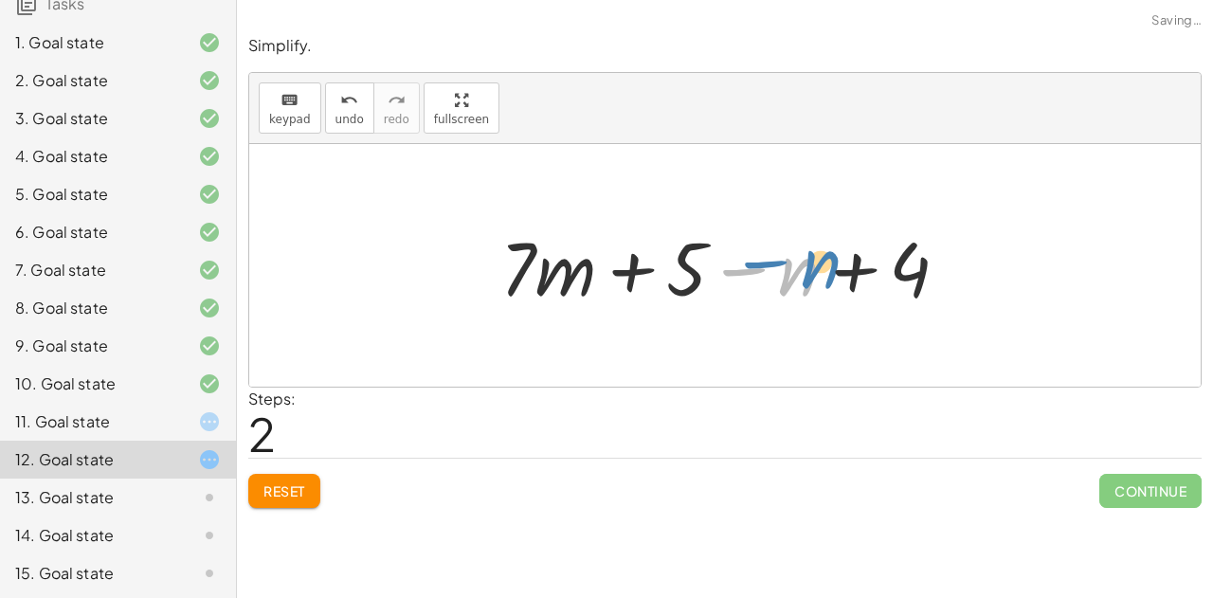
drag, startPoint x: 738, startPoint y: 268, endPoint x: 763, endPoint y: 266, distance: 24.7
click at [763, 266] on div at bounding box center [732, 266] width 482 height 98
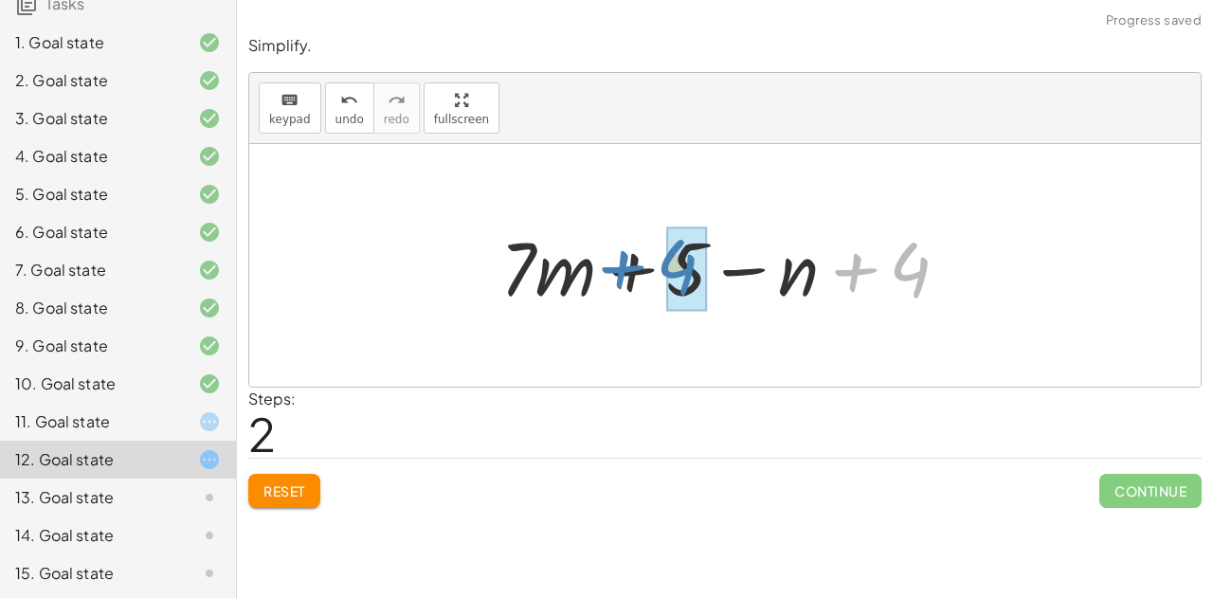
drag, startPoint x: 847, startPoint y: 267, endPoint x: 629, endPoint y: 268, distance: 218.0
click at [629, 268] on div at bounding box center [732, 266] width 482 height 98
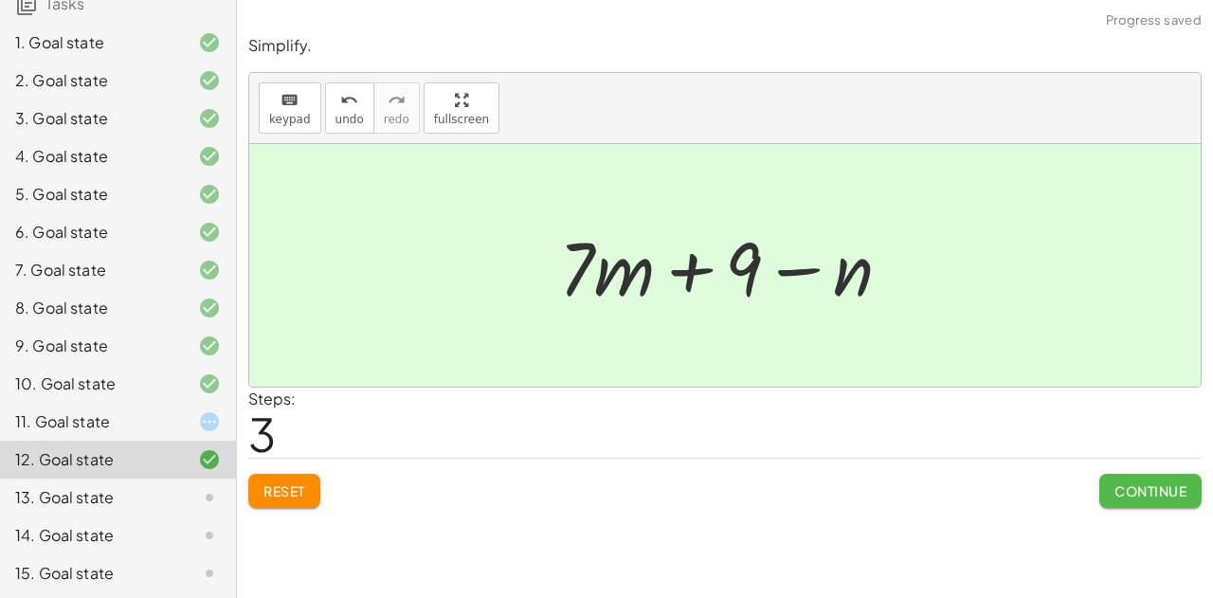
click at [1166, 492] on span "Continue" at bounding box center [1151, 490] width 72 height 17
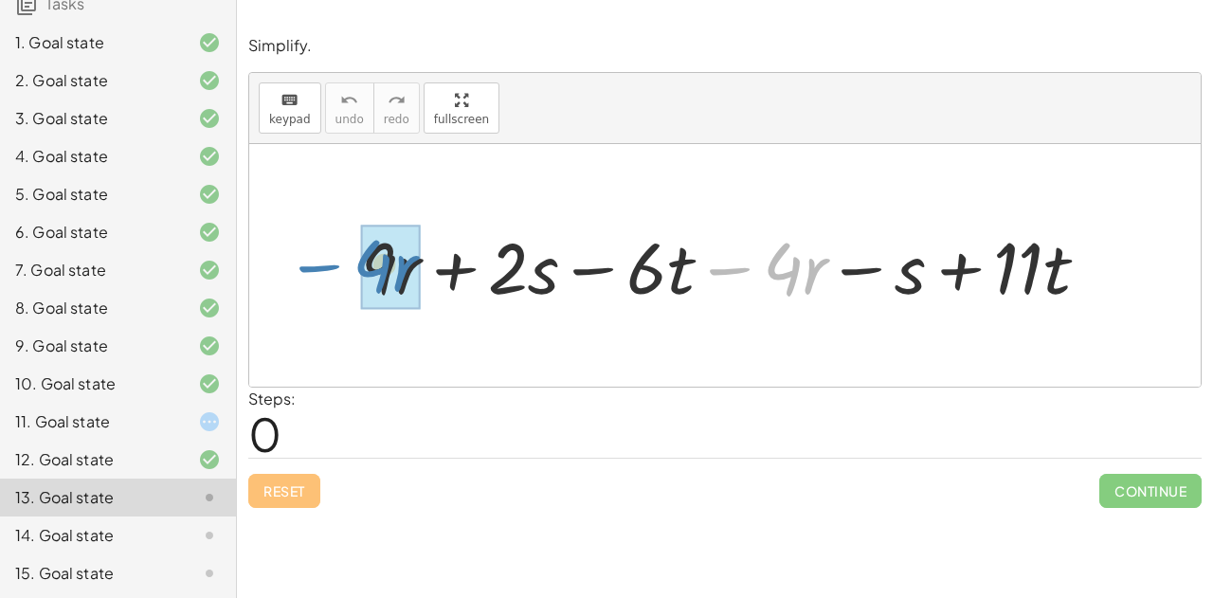
drag, startPoint x: 730, startPoint y: 266, endPoint x: 326, endPoint y: 263, distance: 403.8
click at [326, 263] on div "− · 4 · r + · 9 · r + · 2 · s − · 6 · t − · 4 · r − s + · 11 · t" at bounding box center [725, 265] width 952 height 243
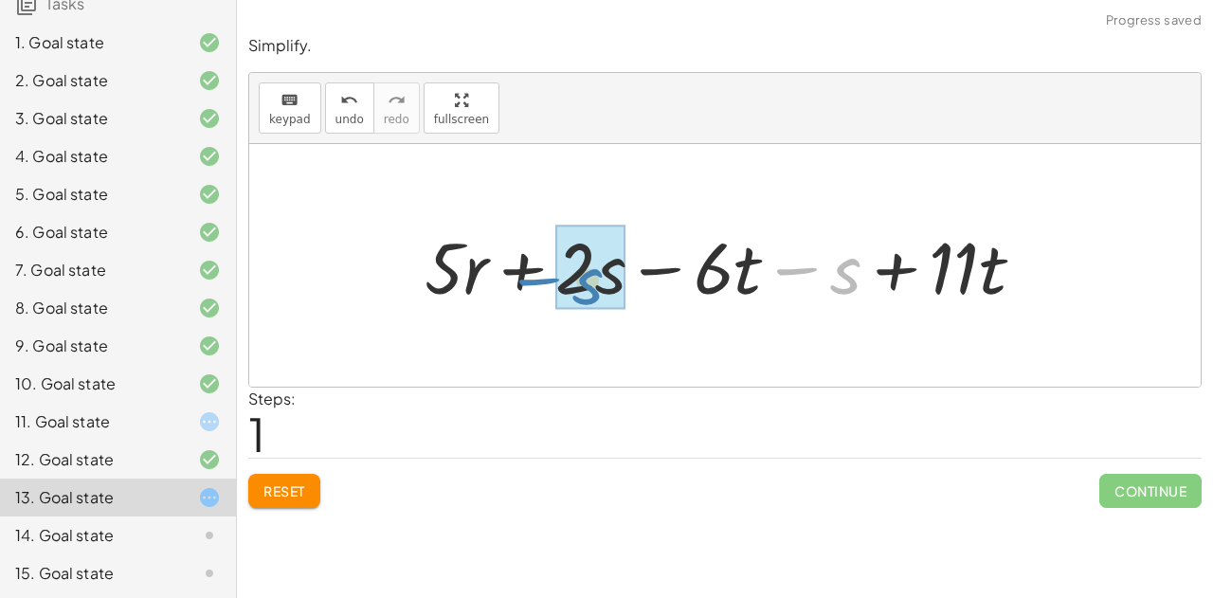
drag, startPoint x: 806, startPoint y: 269, endPoint x: 550, endPoint y: 279, distance: 256.1
click at [550, 279] on div at bounding box center [732, 266] width 634 height 94
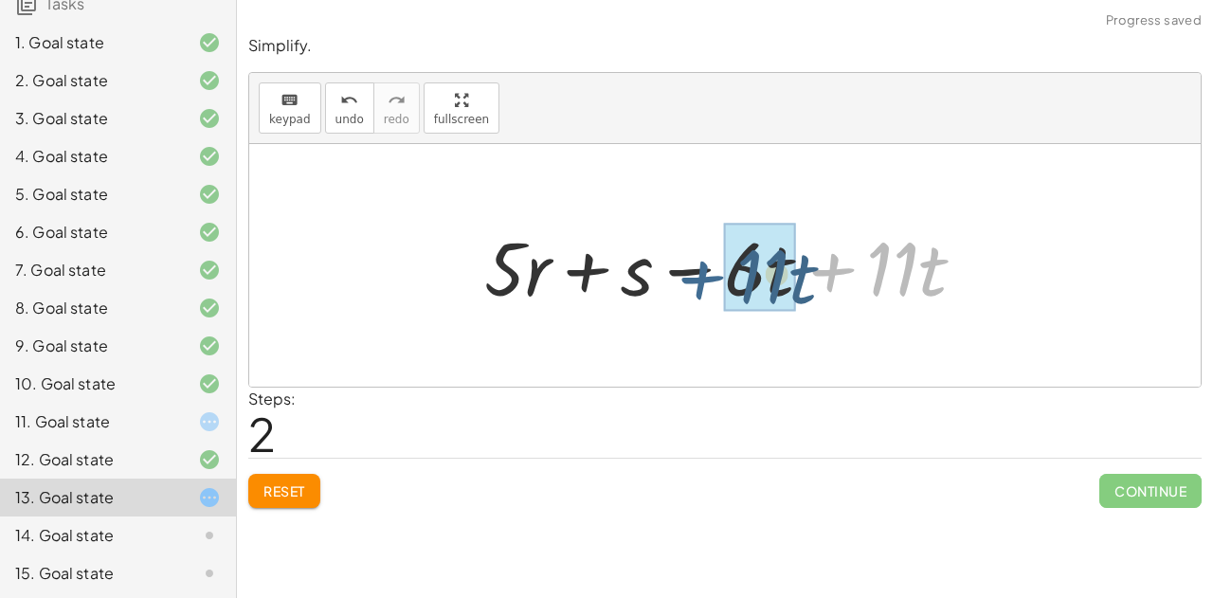
drag, startPoint x: 832, startPoint y: 271, endPoint x: 680, endPoint y: 273, distance: 152.6
click at [680, 273] on div at bounding box center [733, 266] width 516 height 98
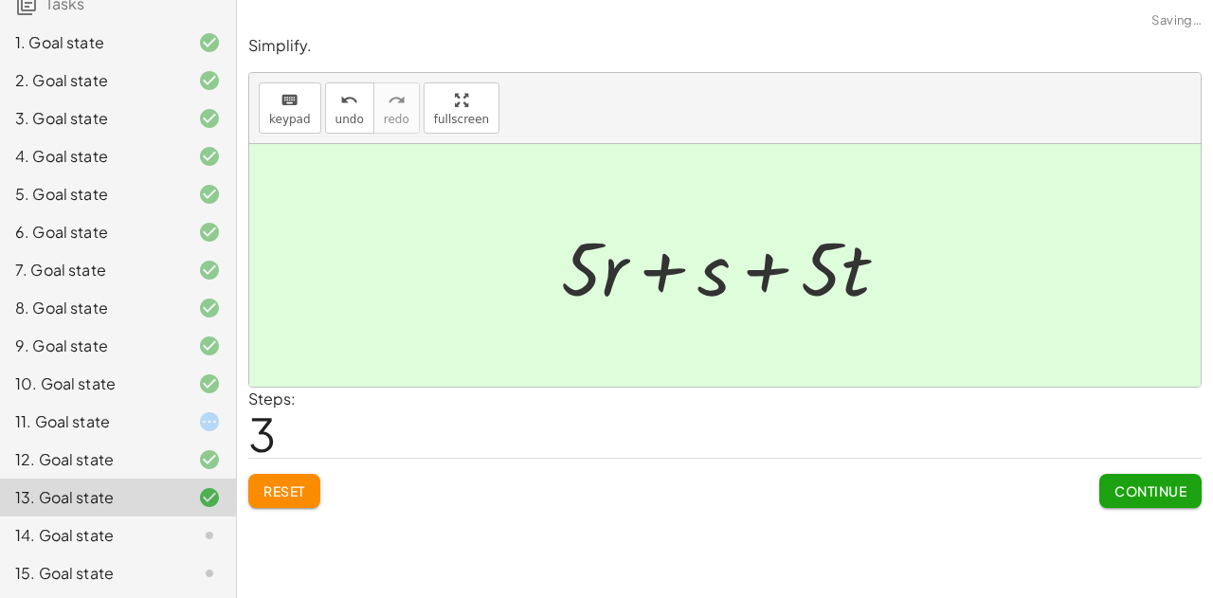
click at [1126, 482] on span "Continue" at bounding box center [1151, 490] width 72 height 17
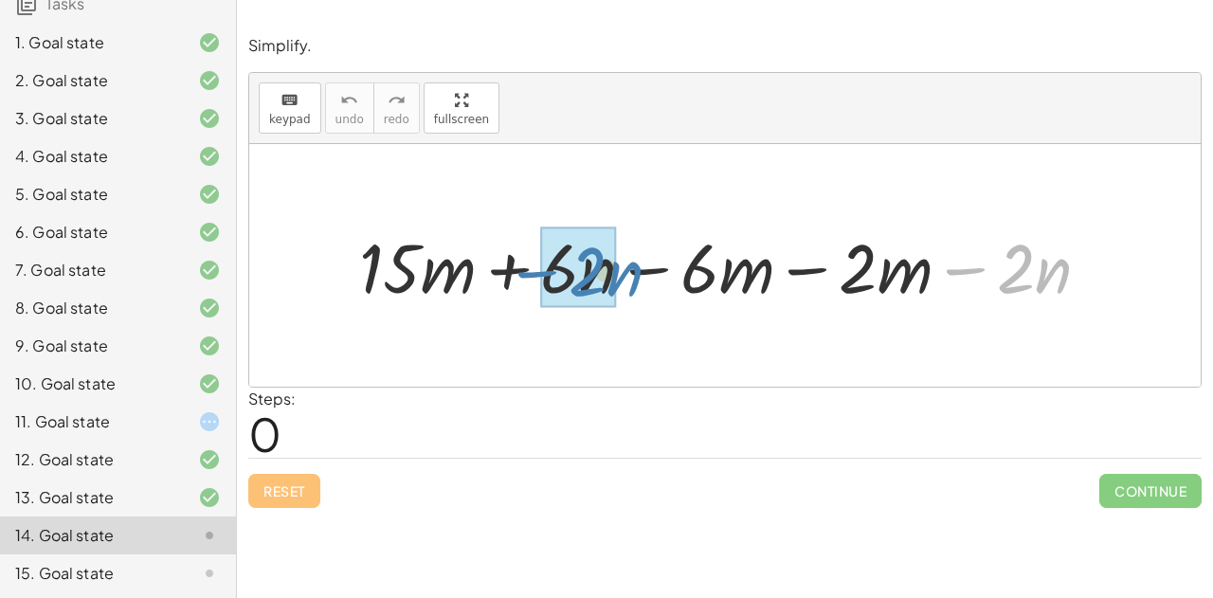
drag, startPoint x: 970, startPoint y: 272, endPoint x: 526, endPoint y: 275, distance: 444.5
click at [526, 275] on div at bounding box center [732, 266] width 765 height 90
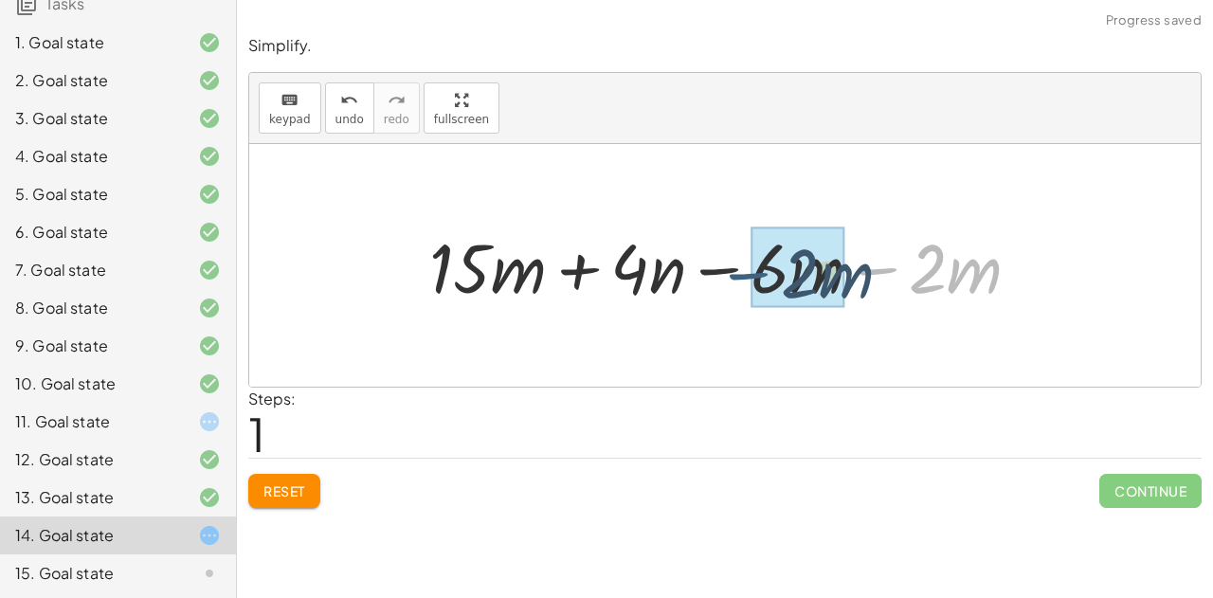
drag, startPoint x: 876, startPoint y: 270, endPoint x: 749, endPoint y: 274, distance: 127.1
click at [749, 274] on div at bounding box center [733, 266] width 626 height 90
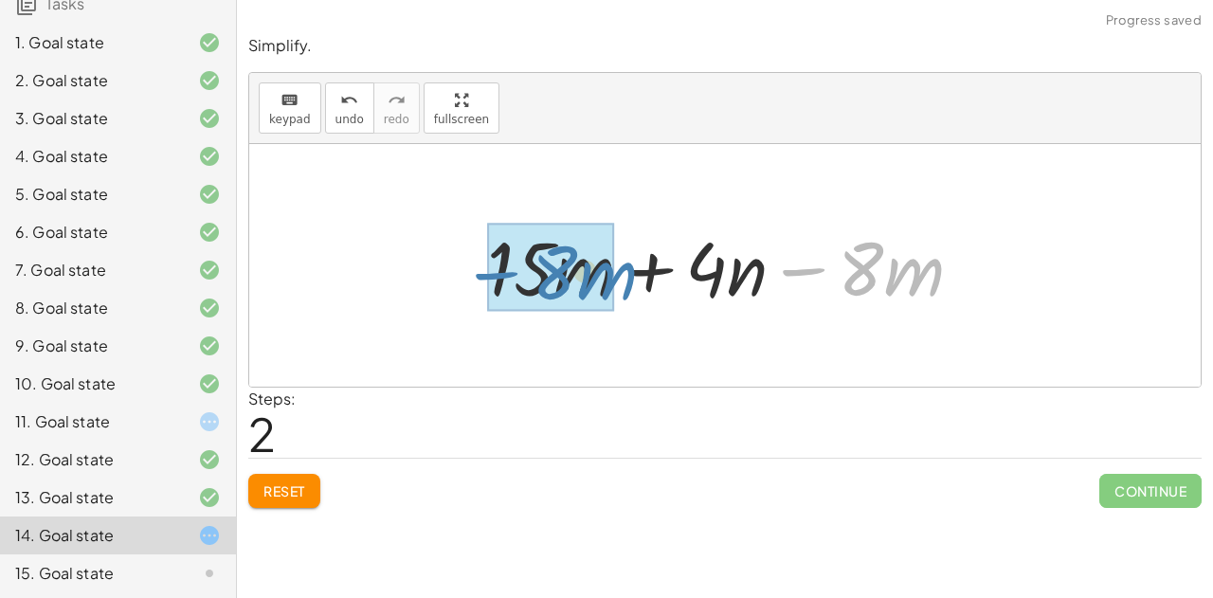
drag, startPoint x: 800, startPoint y: 271, endPoint x: 480, endPoint y: 274, distance: 320.3
click at [480, 274] on div at bounding box center [732, 266] width 509 height 98
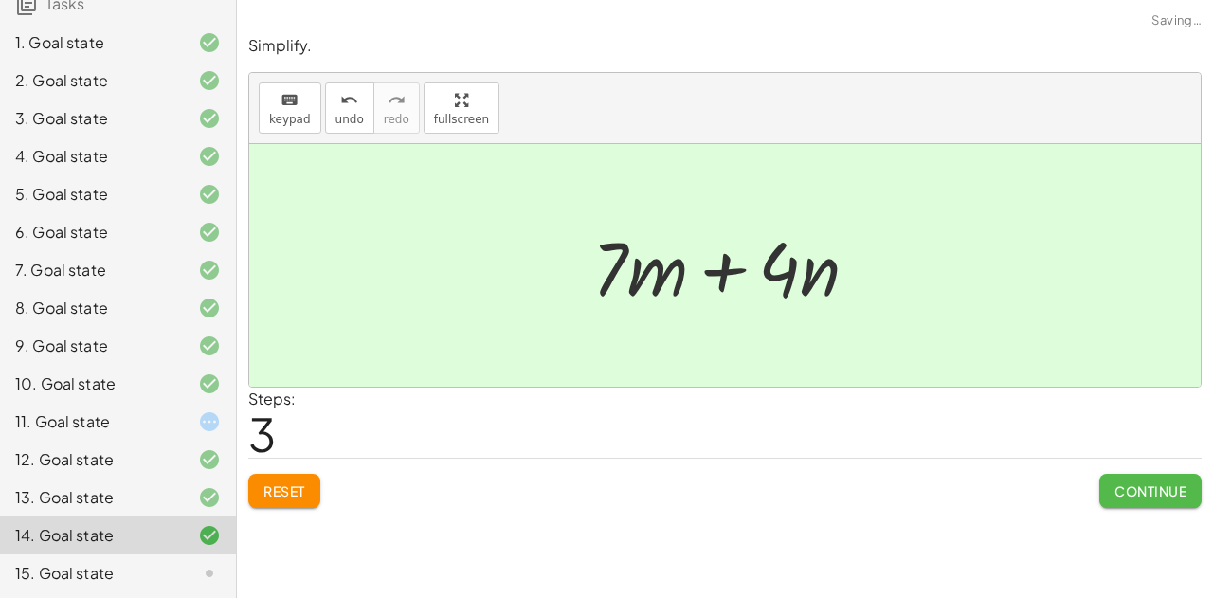
click at [1151, 493] on span "Continue" at bounding box center [1151, 490] width 72 height 17
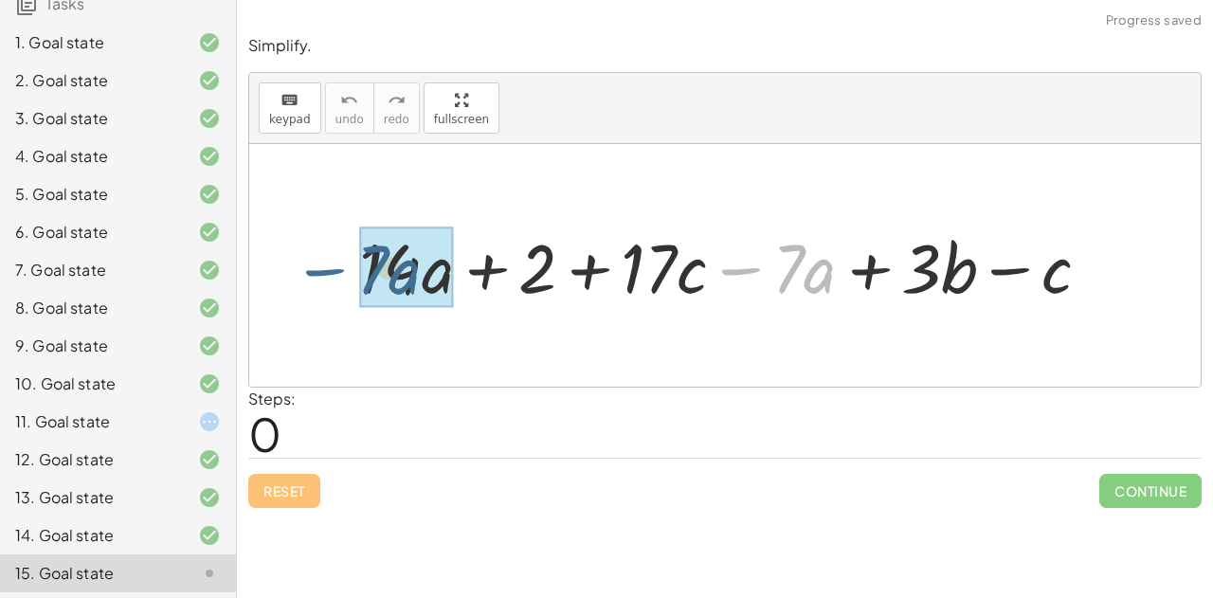
drag, startPoint x: 751, startPoint y: 258, endPoint x: 322, endPoint y: 251, distance: 428.4
click at [322, 251] on div "− · 7 · a + · 14 · a + 2 + · 17 · c − · 7 · a + · 3 · b − c" at bounding box center [725, 265] width 952 height 243
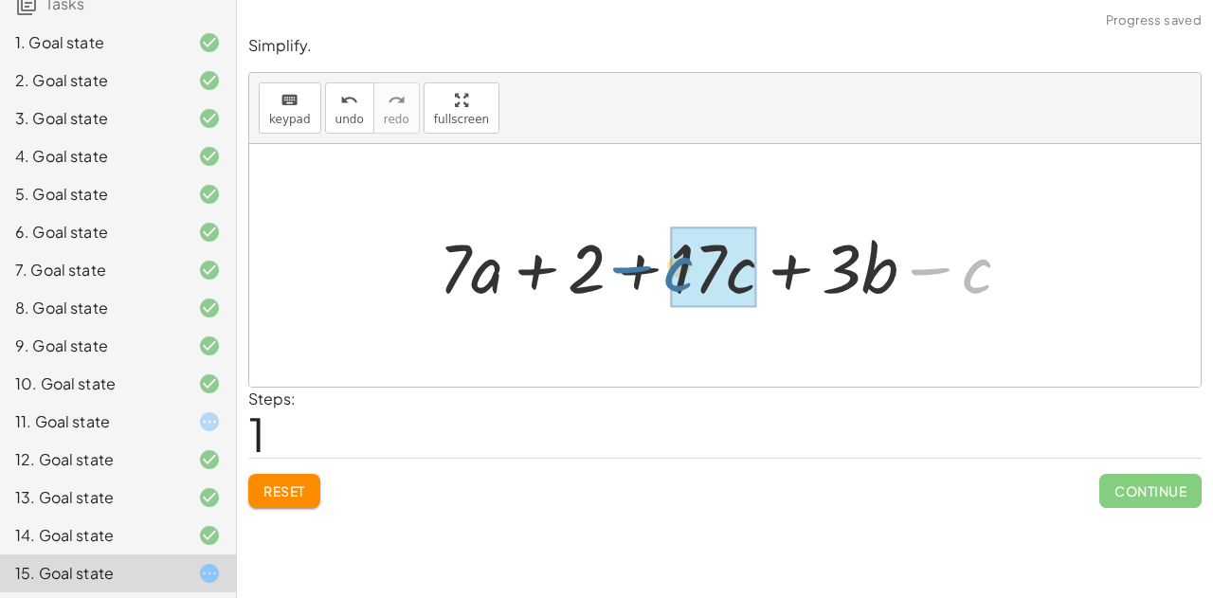
drag, startPoint x: 931, startPoint y: 276, endPoint x: 661, endPoint y: 272, distance: 270.1
click at [661, 272] on div at bounding box center [732, 266] width 607 height 90
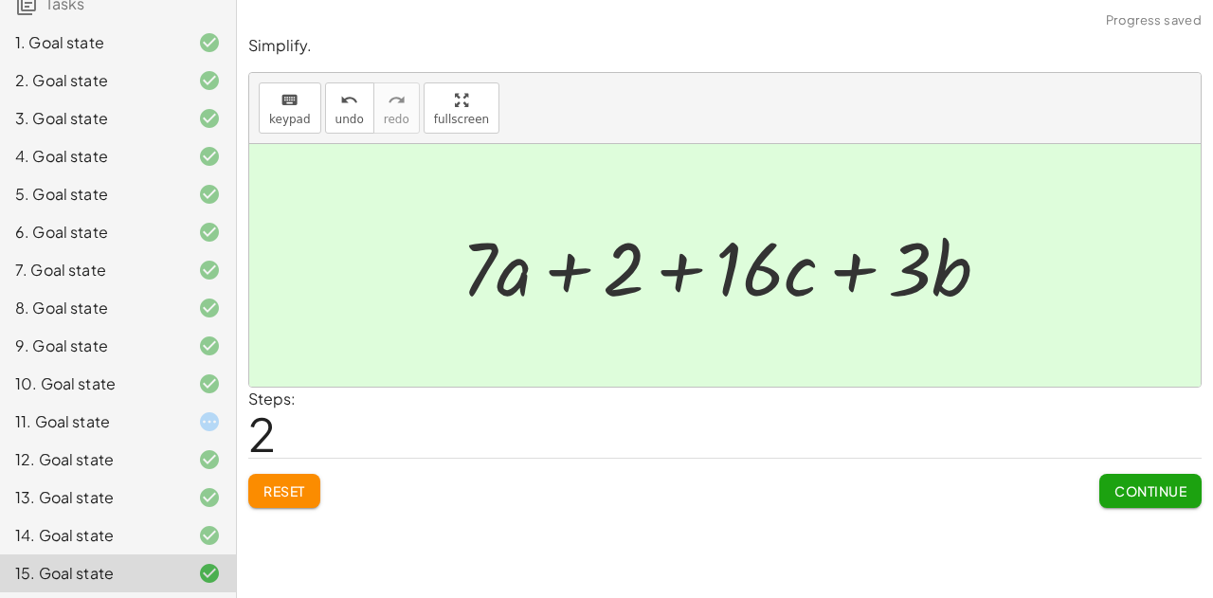
click at [1156, 490] on span "Continue" at bounding box center [1151, 490] width 72 height 17
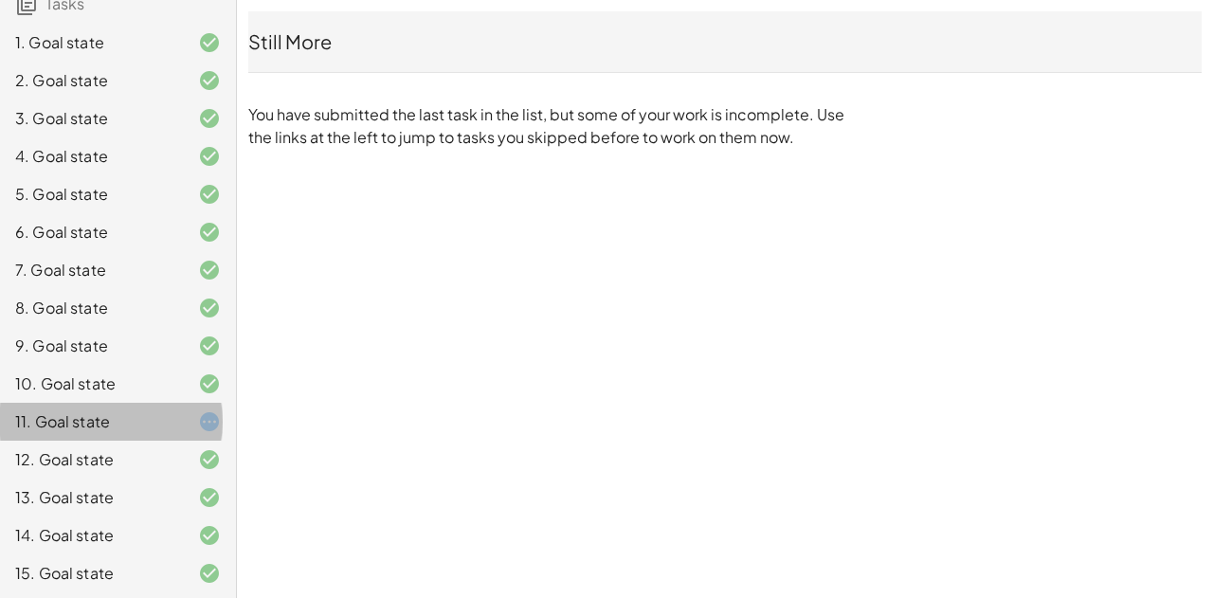
click at [131, 479] on div "11. Goal state" at bounding box center [118, 498] width 236 height 38
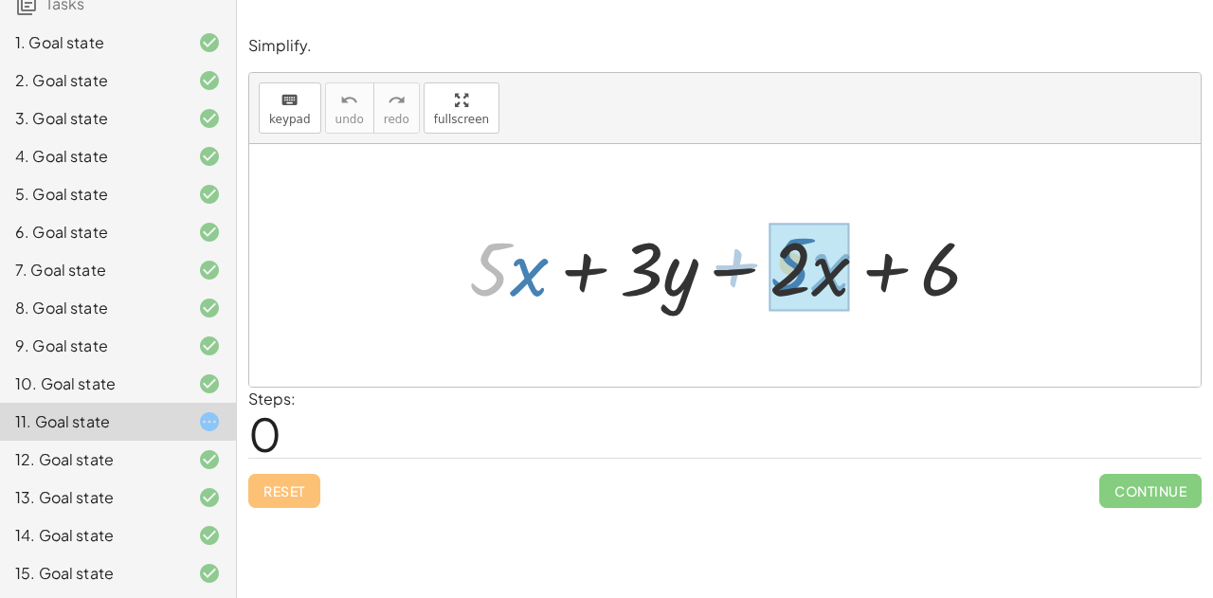
drag, startPoint x: 491, startPoint y: 279, endPoint x: 798, endPoint y: 279, distance: 307.1
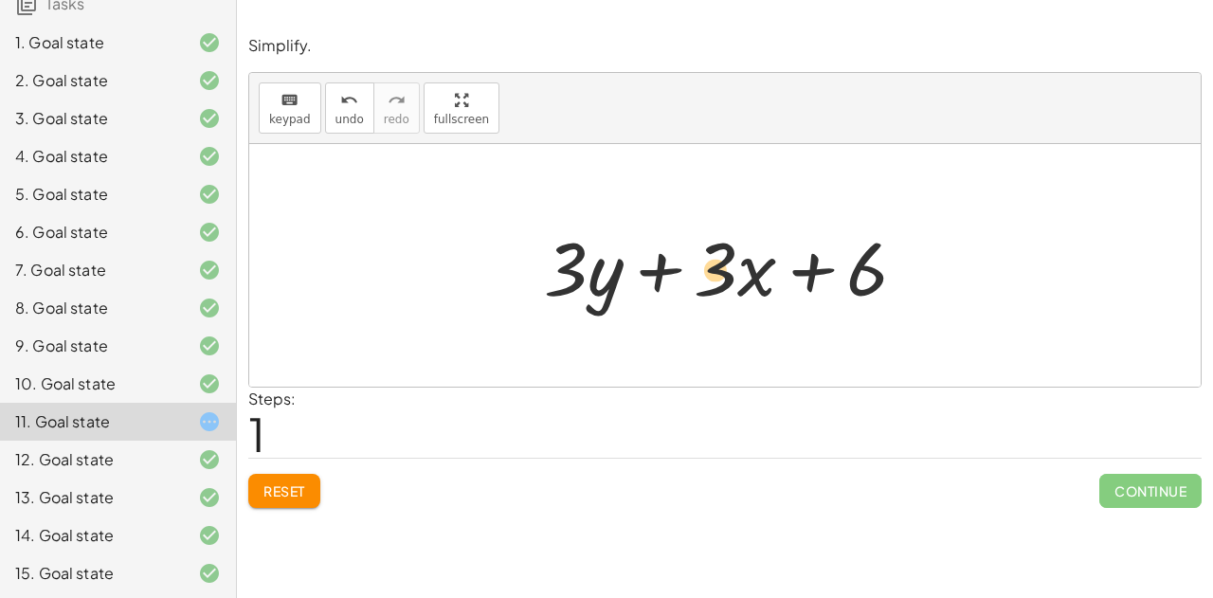
drag, startPoint x: 661, startPoint y: 266, endPoint x: 641, endPoint y: 270, distance: 20.3
click at [641, 270] on div at bounding box center [733, 266] width 397 height 98
